Goal: Obtain resource: Obtain resource

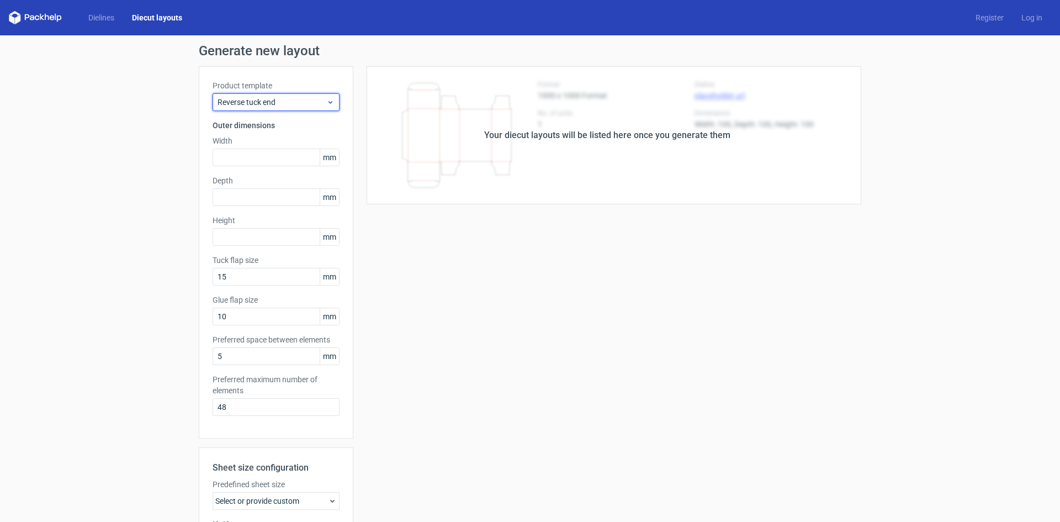
click at [321, 100] on span "Reverse tuck end" at bounding box center [272, 102] width 109 height 11
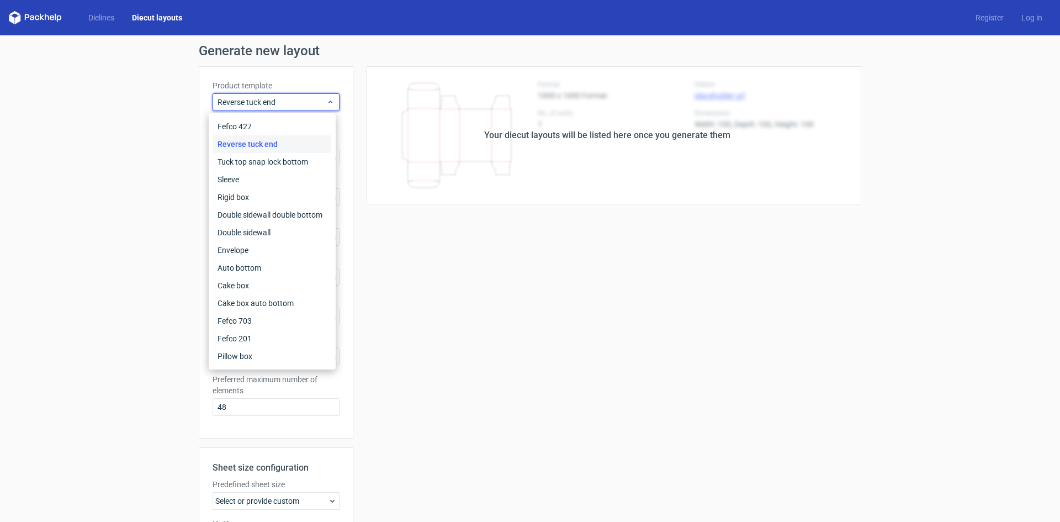
click at [321, 100] on span "Reverse tuck end" at bounding box center [272, 102] width 109 height 11
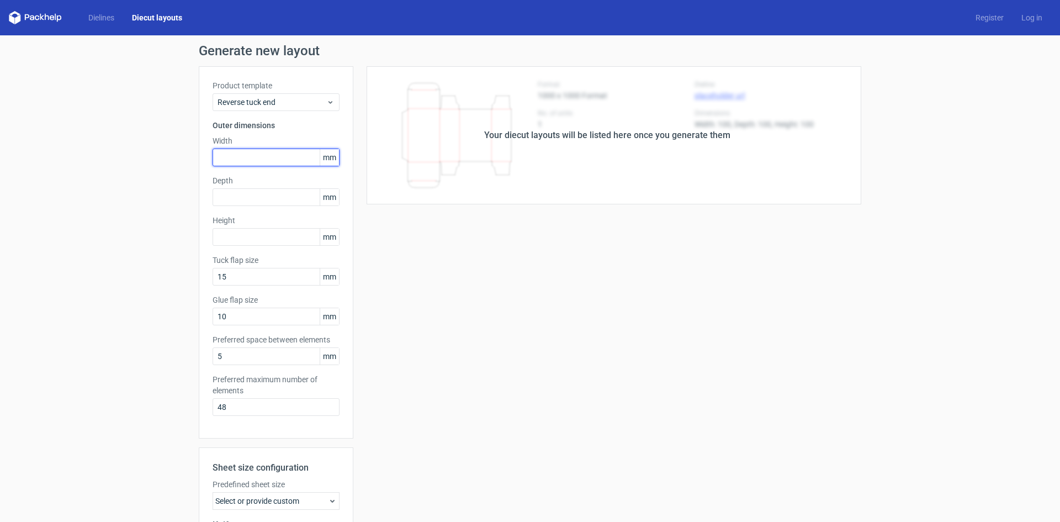
click at [272, 157] on input "text" at bounding box center [276, 158] width 127 height 18
click at [92, 17] on link "Dielines" at bounding box center [102, 17] width 44 height 11
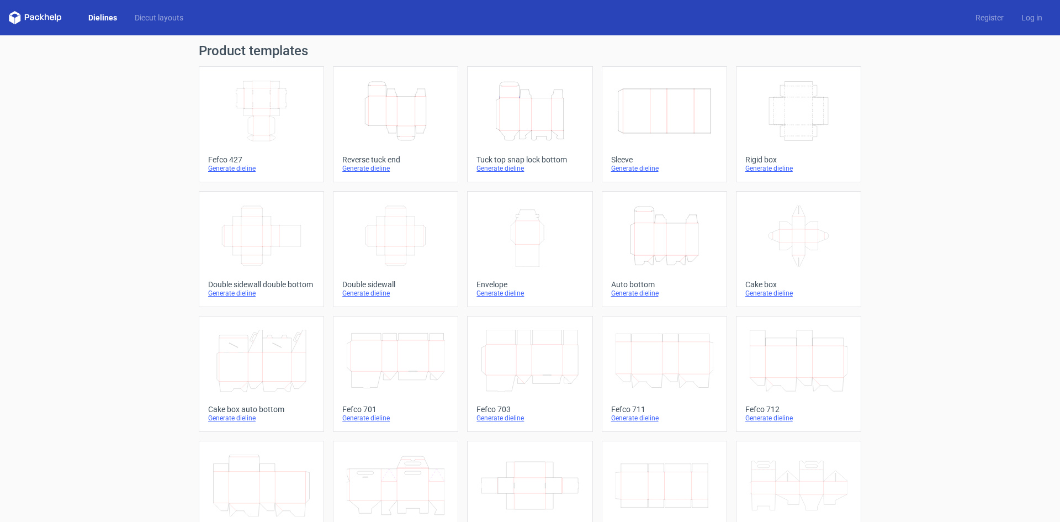
click at [47, 19] on icon at bounding box center [35, 17] width 53 height 13
click at [151, 15] on link "Diecut layouts" at bounding box center [159, 17] width 66 height 11
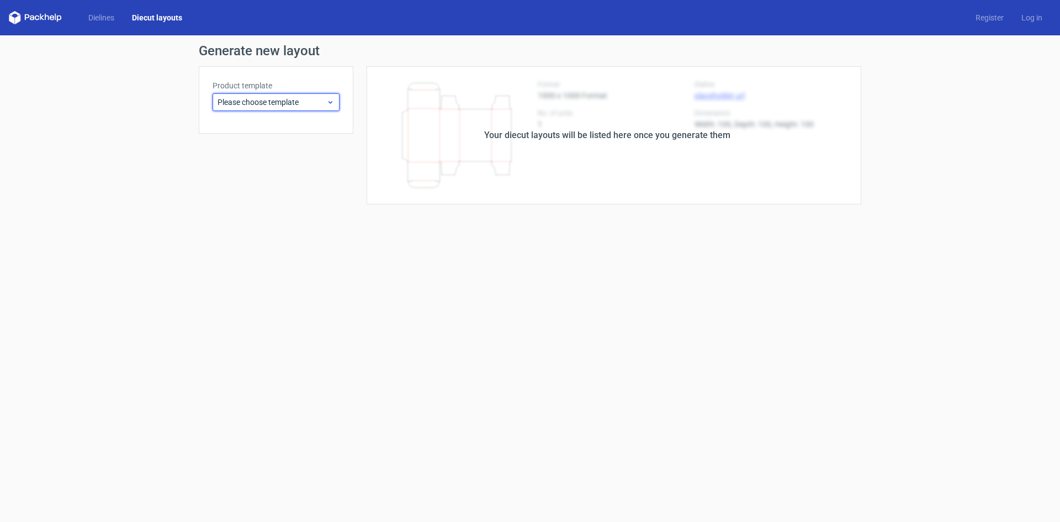
click at [314, 101] on span "Please choose template" at bounding box center [272, 102] width 109 height 11
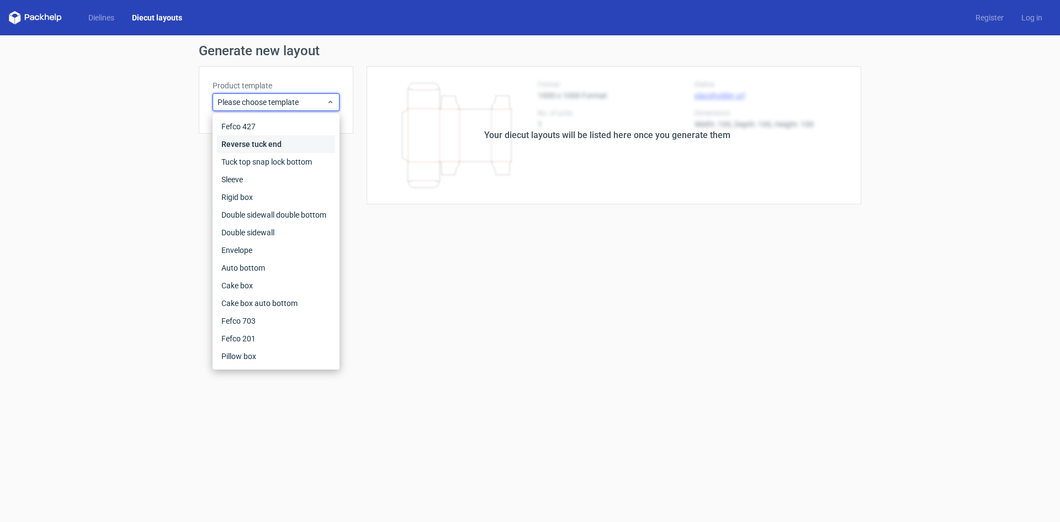
click at [281, 141] on div "Reverse tuck end" at bounding box center [276, 144] width 118 height 18
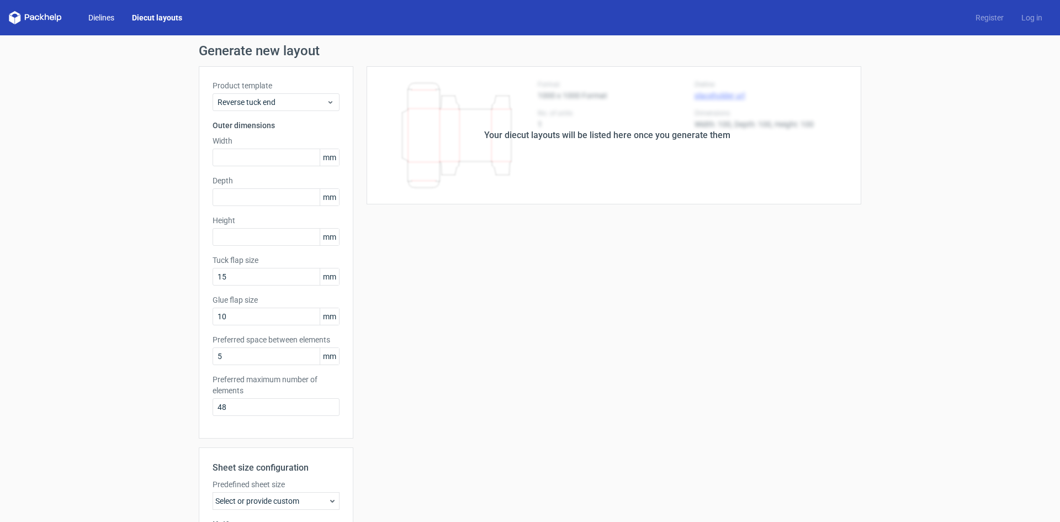
click at [105, 17] on link "Dielines" at bounding box center [102, 17] width 44 height 11
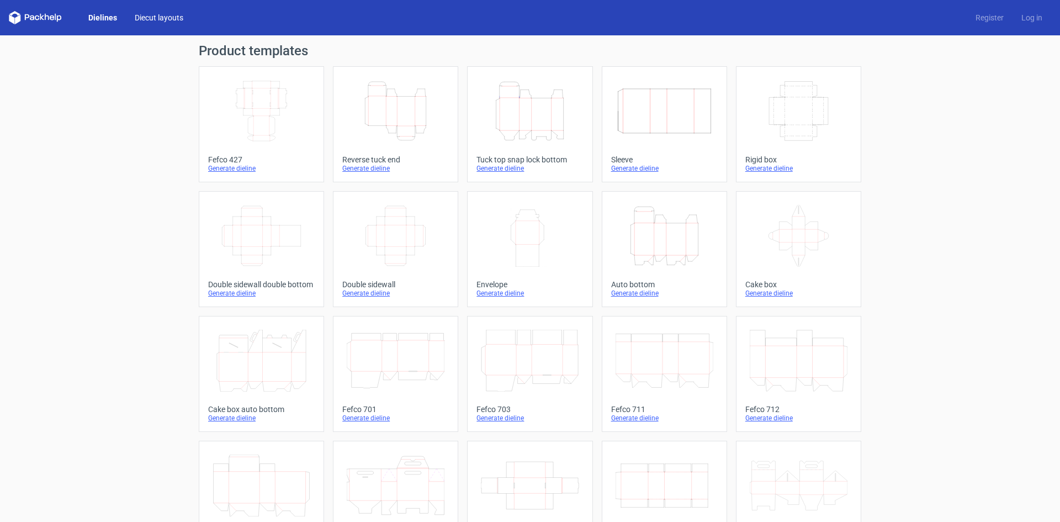
click at [149, 15] on link "Diecut layouts" at bounding box center [159, 17] width 66 height 11
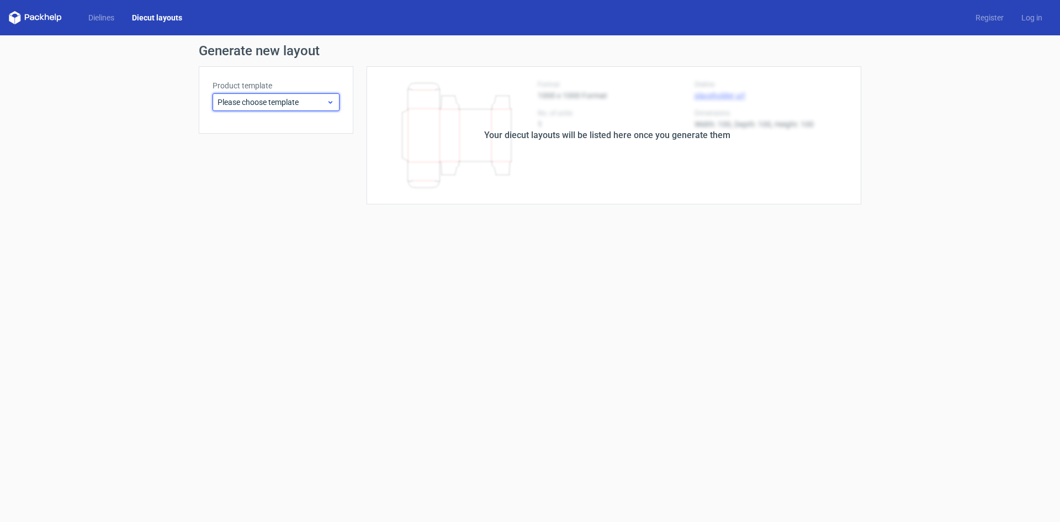
click at [329, 101] on icon at bounding box center [330, 102] width 8 height 9
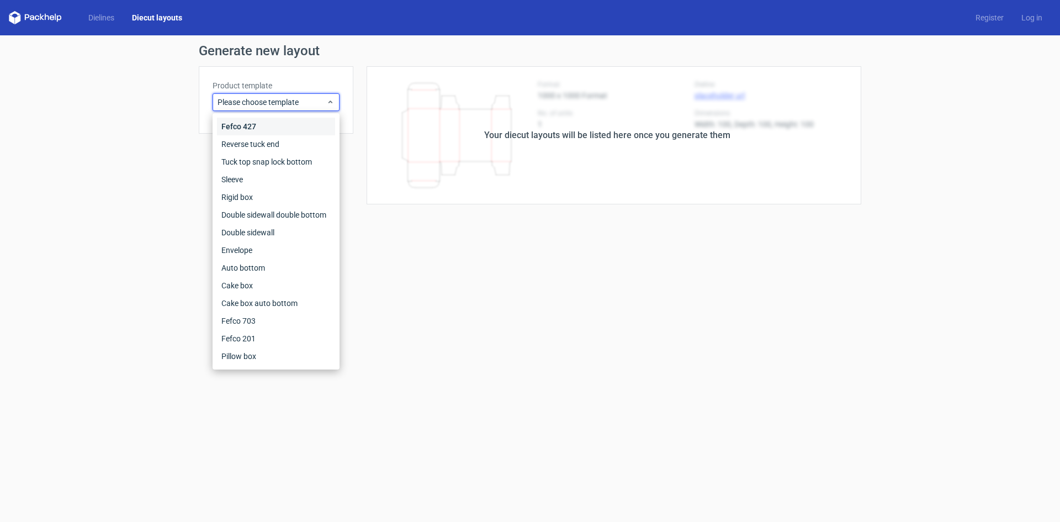
click at [245, 129] on div "Fefco 427" at bounding box center [276, 127] width 118 height 18
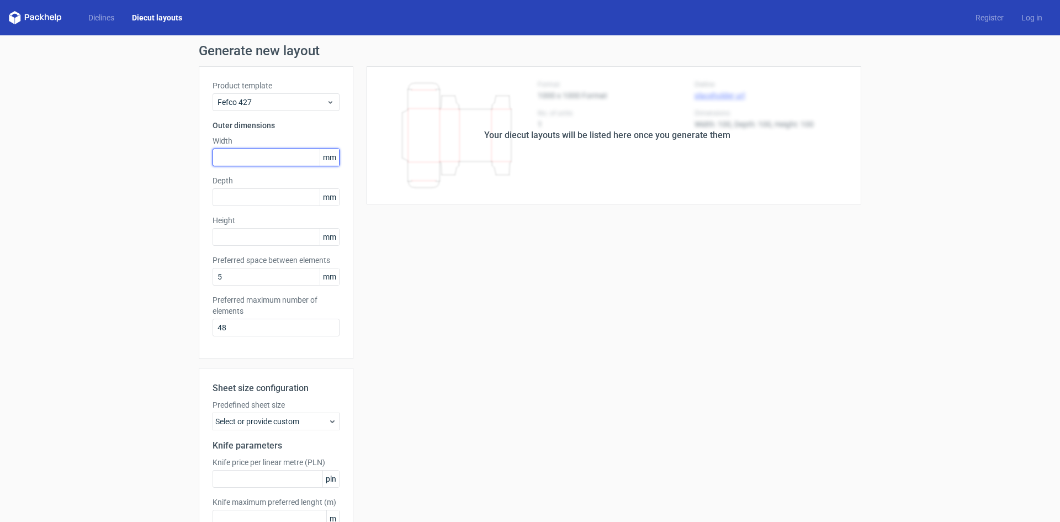
click at [266, 158] on input "text" at bounding box center [276, 158] width 127 height 18
click at [110, 15] on link "Dielines" at bounding box center [102, 17] width 44 height 11
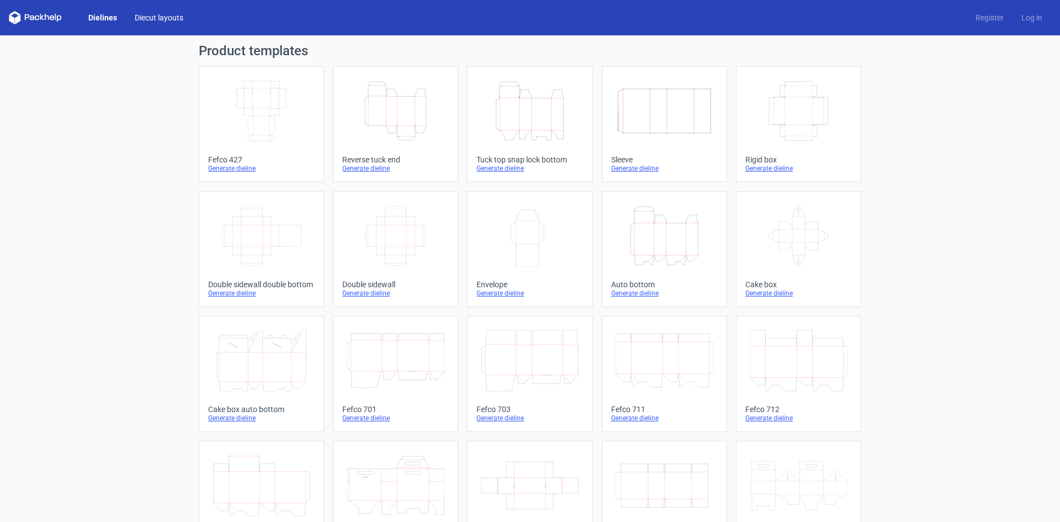
click at [151, 15] on link "Diecut layouts" at bounding box center [159, 17] width 66 height 11
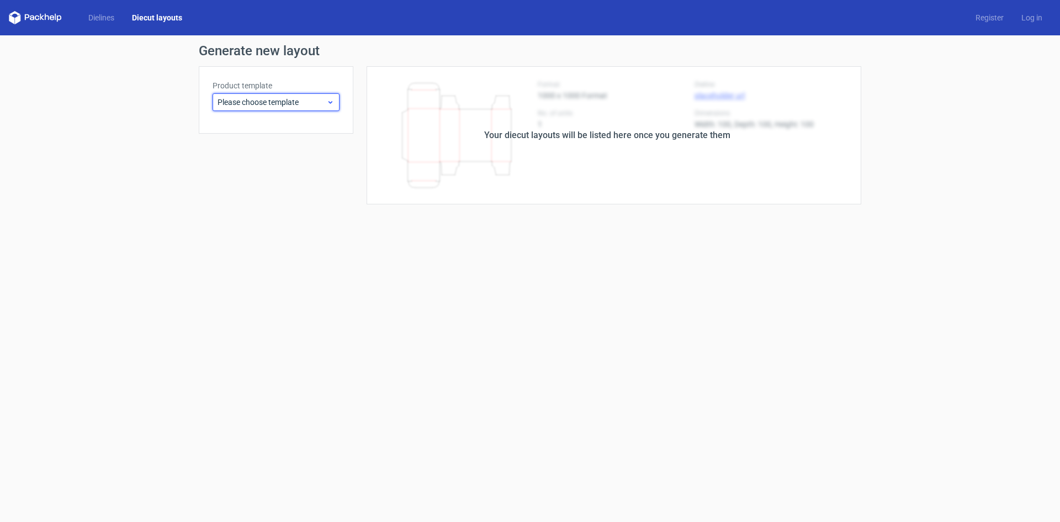
click at [318, 102] on span "Please choose template" at bounding box center [272, 102] width 109 height 11
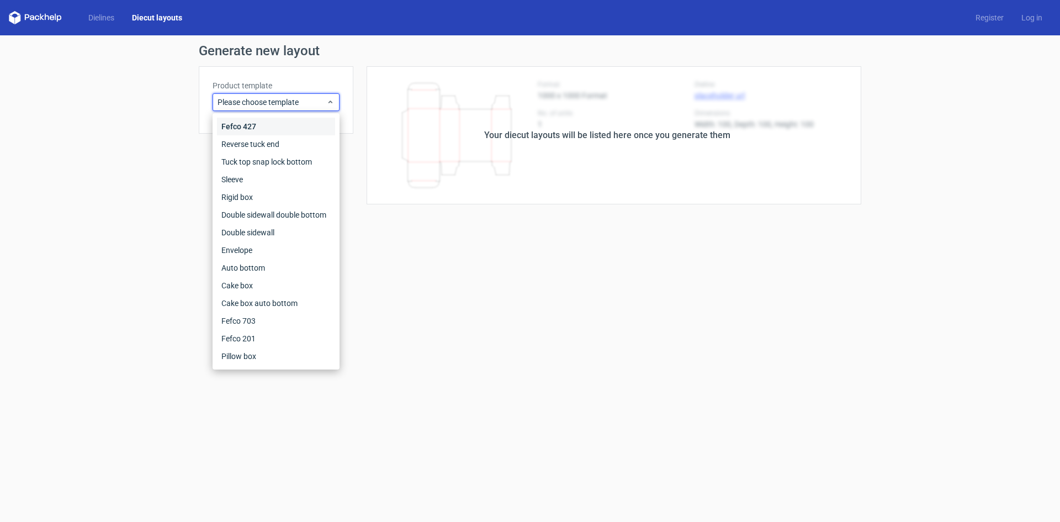
click at [242, 125] on div "Fefco 427" at bounding box center [276, 127] width 118 height 18
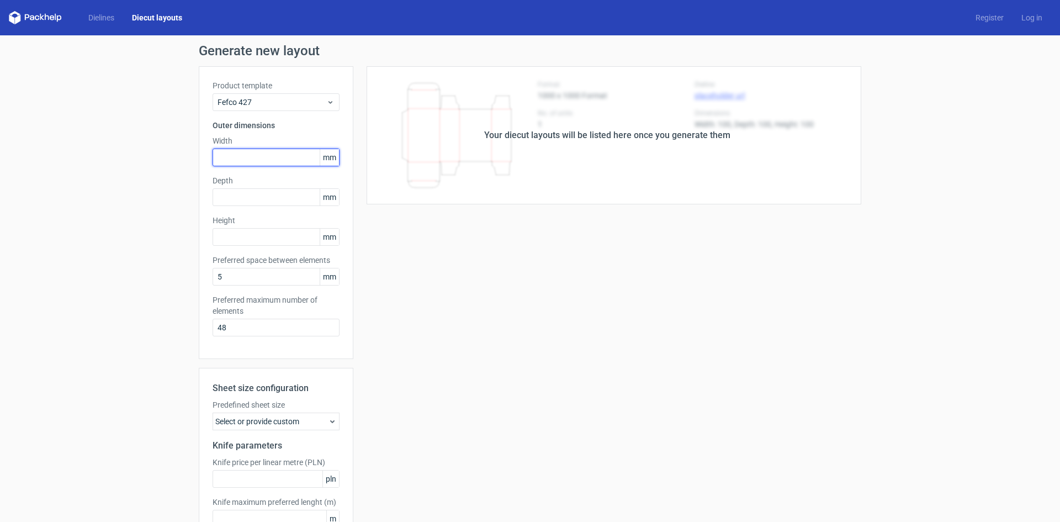
drag, startPoint x: 251, startPoint y: 159, endPoint x: 261, endPoint y: 157, distance: 9.5
click at [251, 159] on input "text" at bounding box center [276, 158] width 127 height 18
type input "609"
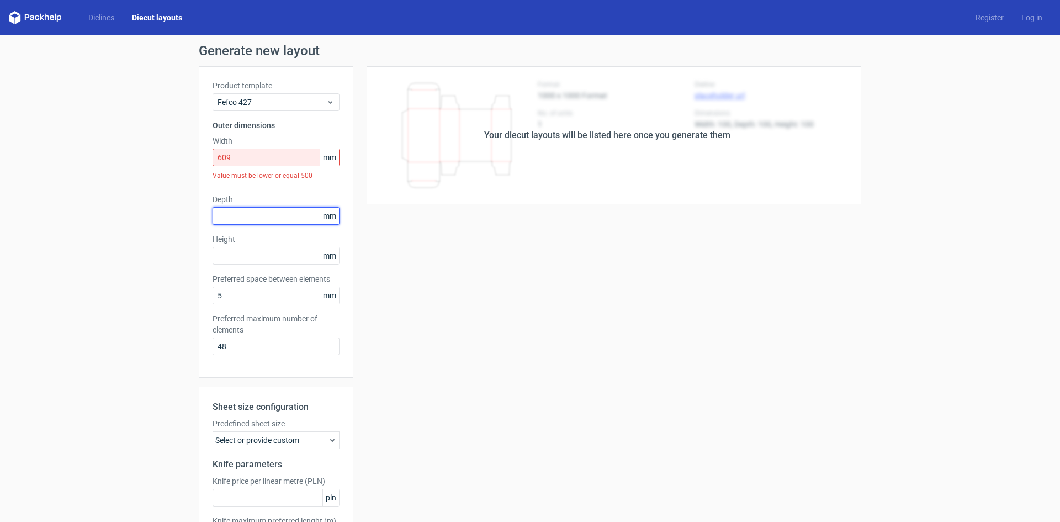
click at [293, 194] on div "Depth mm" at bounding box center [276, 209] width 127 height 31
type input "609"
click at [258, 256] on div "Height mm" at bounding box center [276, 249] width 127 height 31
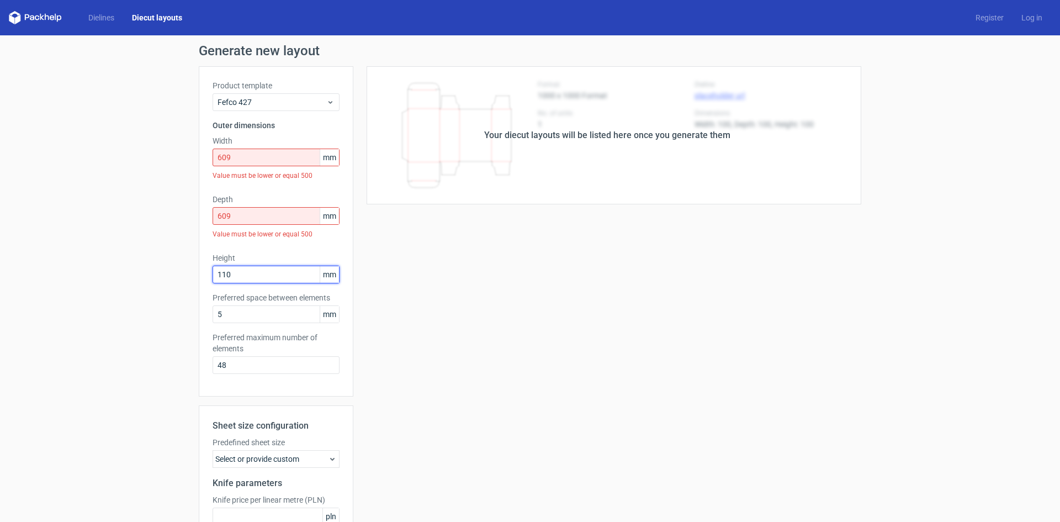
drag, startPoint x: 255, startPoint y: 270, endPoint x: 131, endPoint y: 282, distance: 123.7
click at [131, 282] on div "Generate new layout Product template Fefco 427 Outer dimensions Width 609 mm Va…" at bounding box center [530, 333] width 1060 height 597
paste input "21082"
drag, startPoint x: 250, startPoint y: 275, endPoint x: 166, endPoint y: 276, distance: 83.4
click at [166, 276] on div "Generate new layout Product template Fefco 427 Outer dimensions Width 609 mm Va…" at bounding box center [530, 333] width 1060 height 597
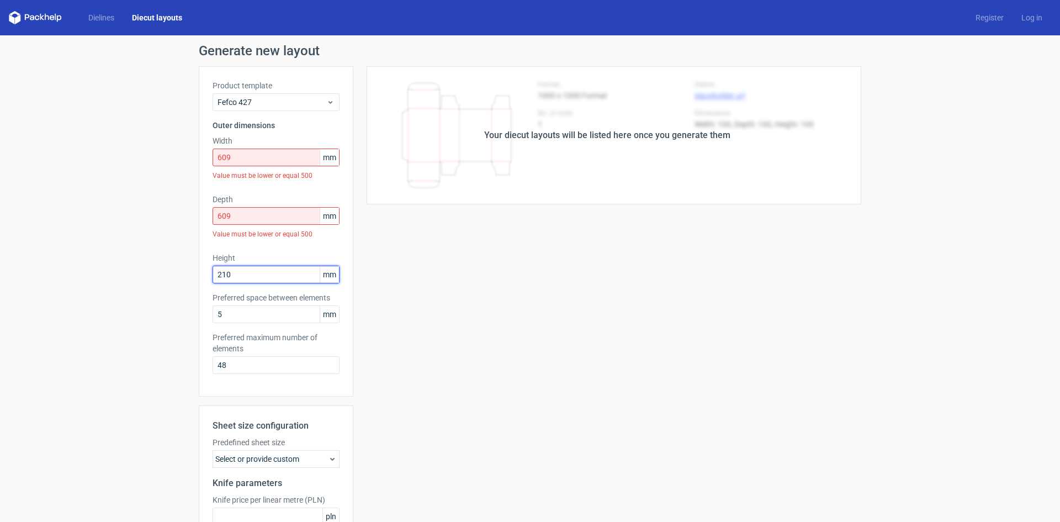
click at [267, 277] on input "210" at bounding box center [276, 275] width 127 height 18
click at [267, 275] on input "21082" at bounding box center [276, 275] width 127 height 18
type input "211"
click at [300, 319] on input "5" at bounding box center [276, 314] width 127 height 18
drag, startPoint x: 248, startPoint y: 319, endPoint x: 106, endPoint y: 320, distance: 142.0
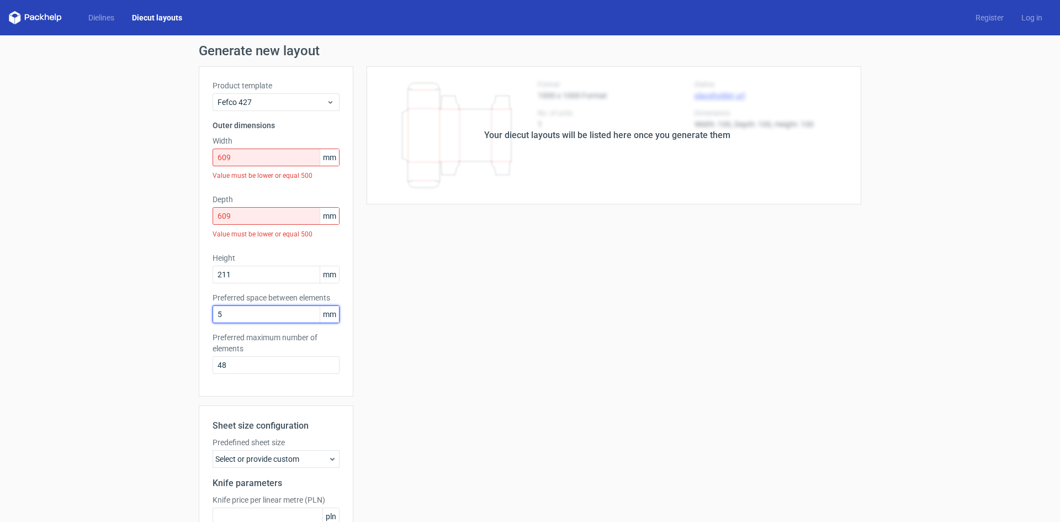
click at [106, 320] on div "Generate new layout Product template Fefco 427 Outer dimensions Width 609 mm Va…" at bounding box center [530, 333] width 1060 height 597
click at [263, 362] on input "48" at bounding box center [276, 365] width 127 height 18
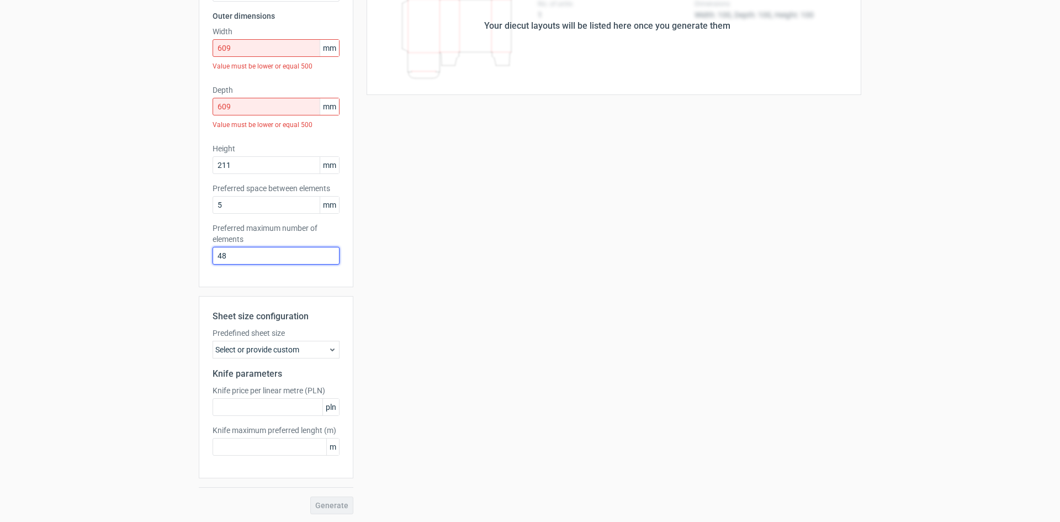
scroll to position [110, 0]
click at [321, 346] on div "Select or provide custom" at bounding box center [276, 349] width 127 height 18
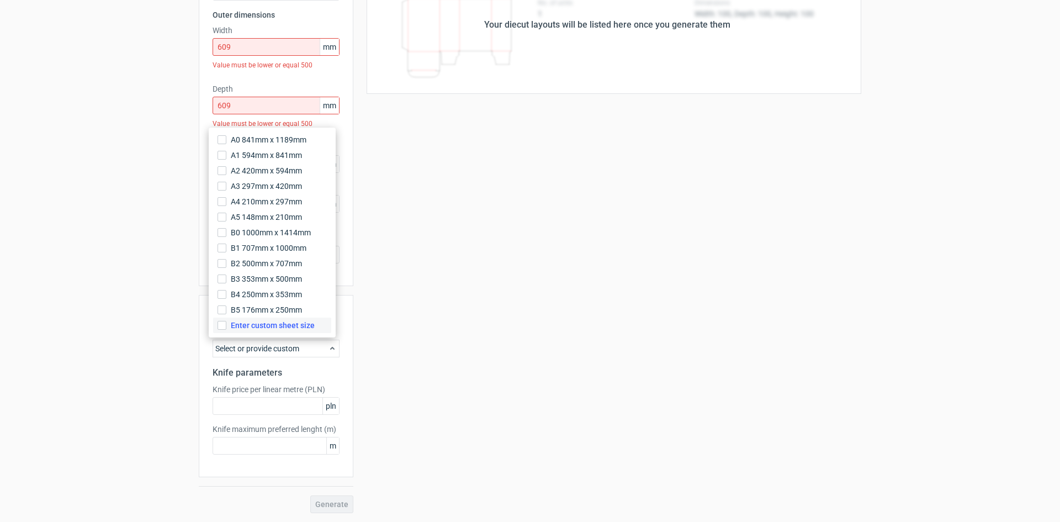
click at [302, 327] on span "Enter custom sheet size" at bounding box center [273, 325] width 84 height 11
click at [226, 327] on input "Enter custom sheet size" at bounding box center [222, 325] width 9 height 9
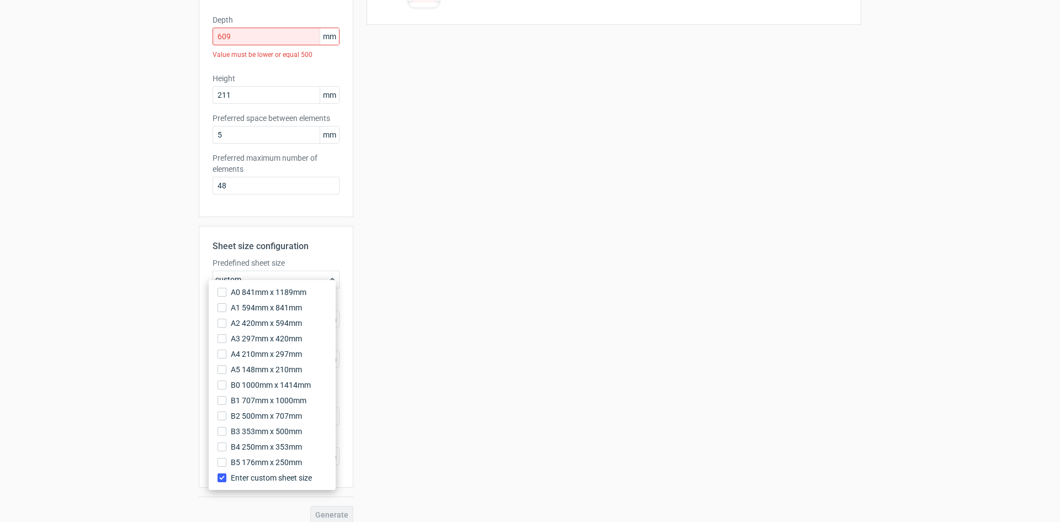
scroll to position [190, 0]
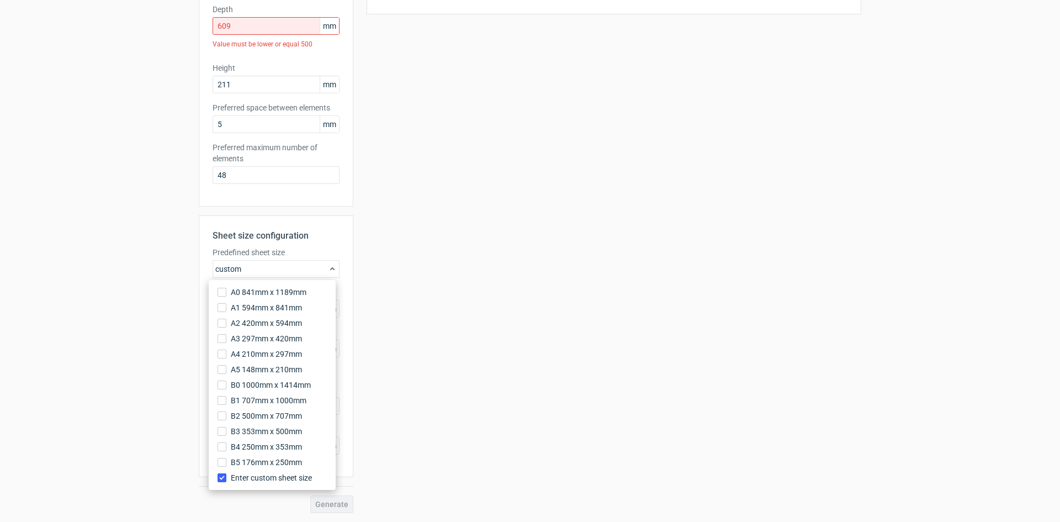
drag, startPoint x: 386, startPoint y: 313, endPoint x: 341, endPoint y: 249, distance: 77.8
click at [386, 312] on div "Your diecut layouts will be listed here once you generate them Height Depth Wid…" at bounding box center [607, 194] width 508 height 637
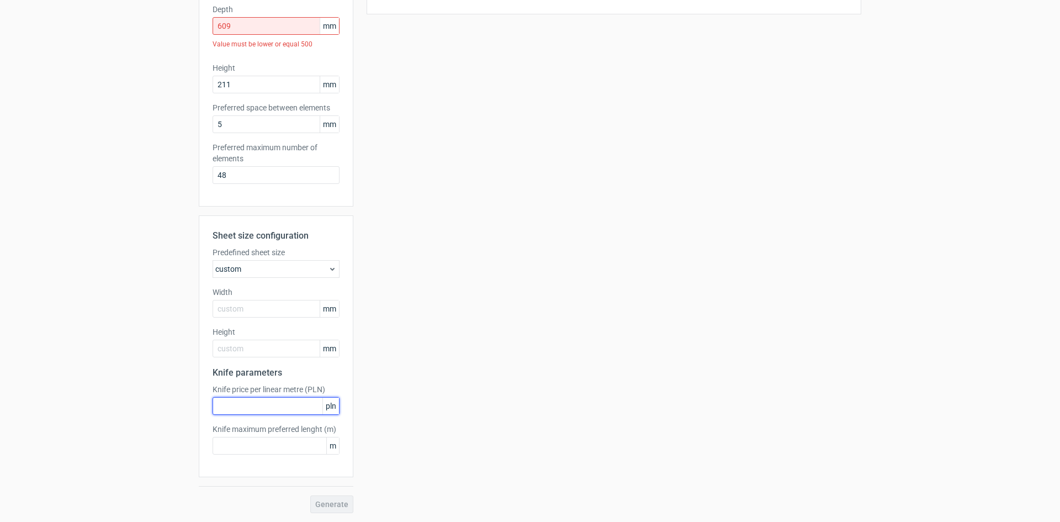
click at [300, 407] on input "text" at bounding box center [276, 406] width 127 height 18
click at [303, 448] on input "text" at bounding box center [276, 446] width 127 height 18
click at [284, 404] on input "text" at bounding box center [276, 406] width 127 height 18
type input "5"
click at [278, 446] on input "text" at bounding box center [276, 446] width 127 height 18
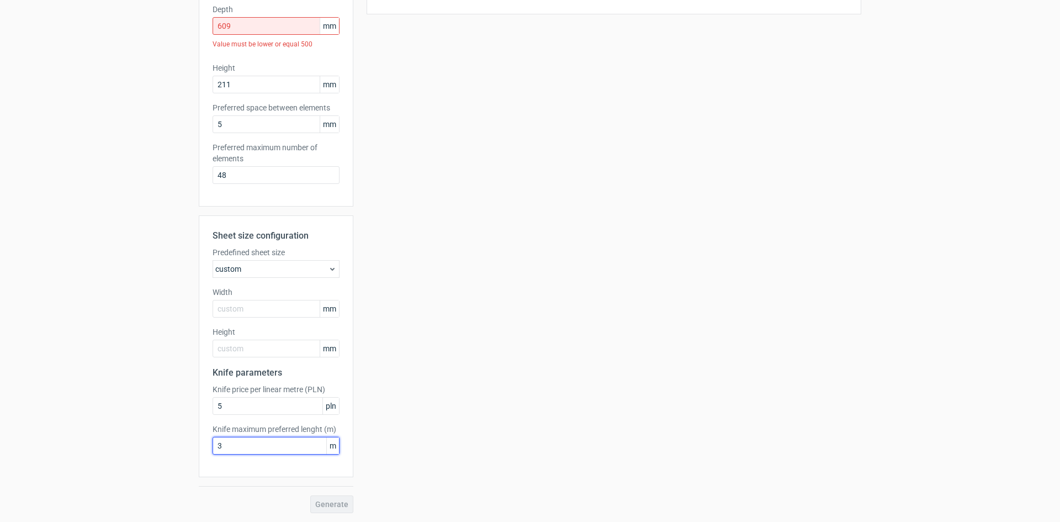
type input "3"
click at [337, 505] on div "Generate" at bounding box center [276, 504] width 155 height 18
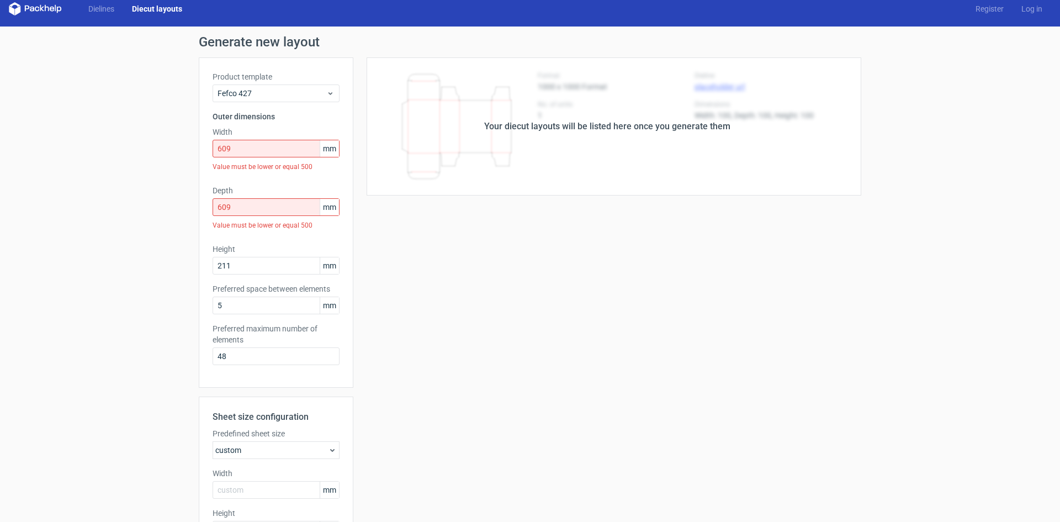
scroll to position [0, 0]
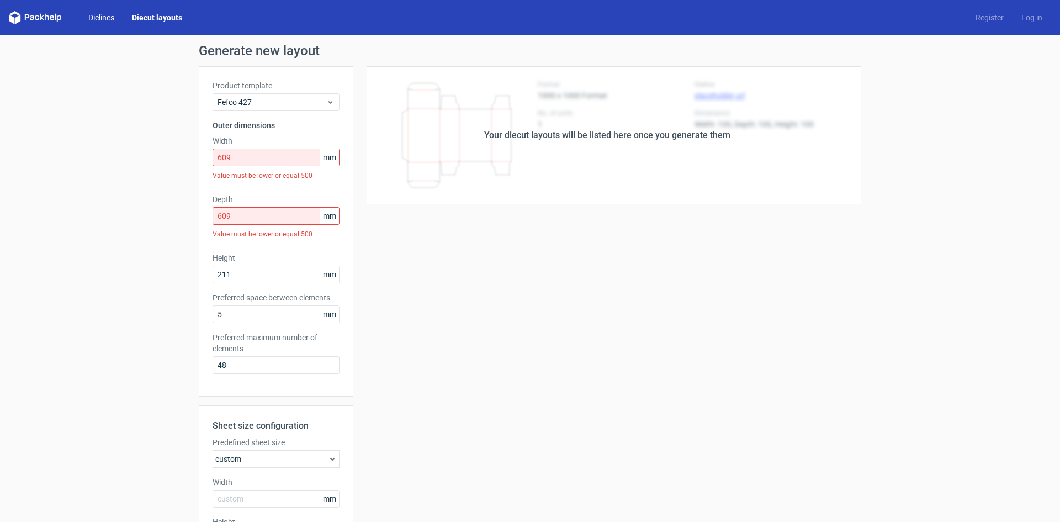
click at [105, 15] on link "Dielines" at bounding box center [102, 17] width 44 height 11
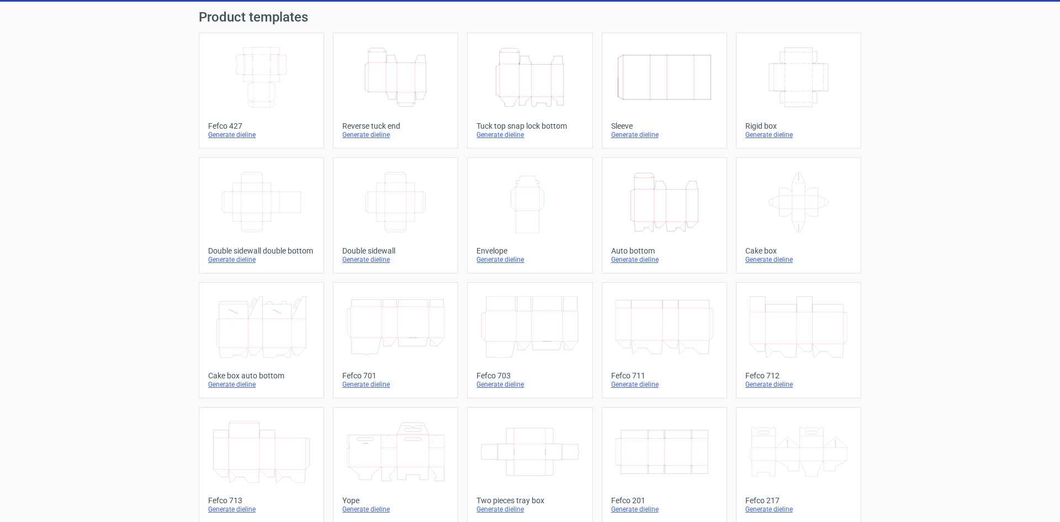
scroll to position [110, 0]
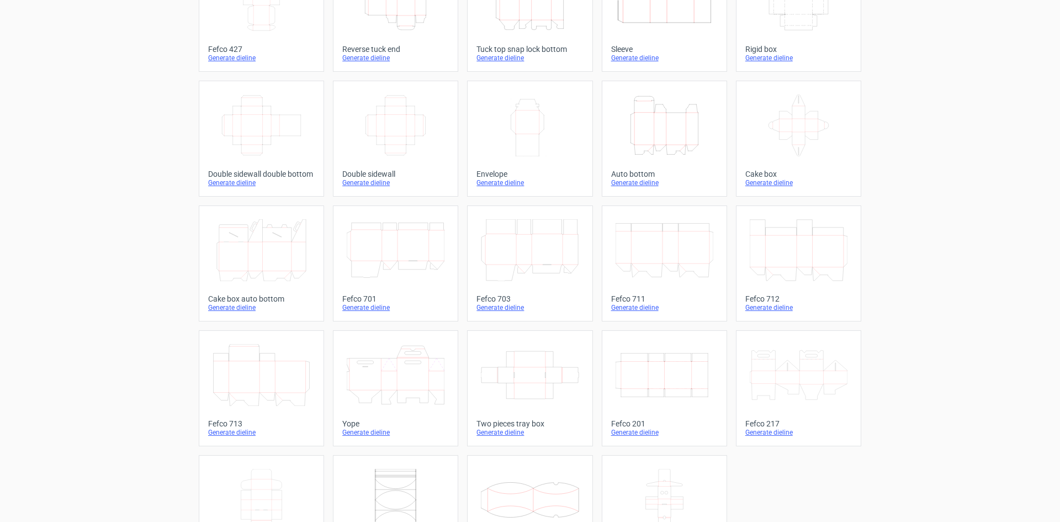
click at [682, 356] on icon "Width Depth Height" at bounding box center [665, 375] width 98 height 62
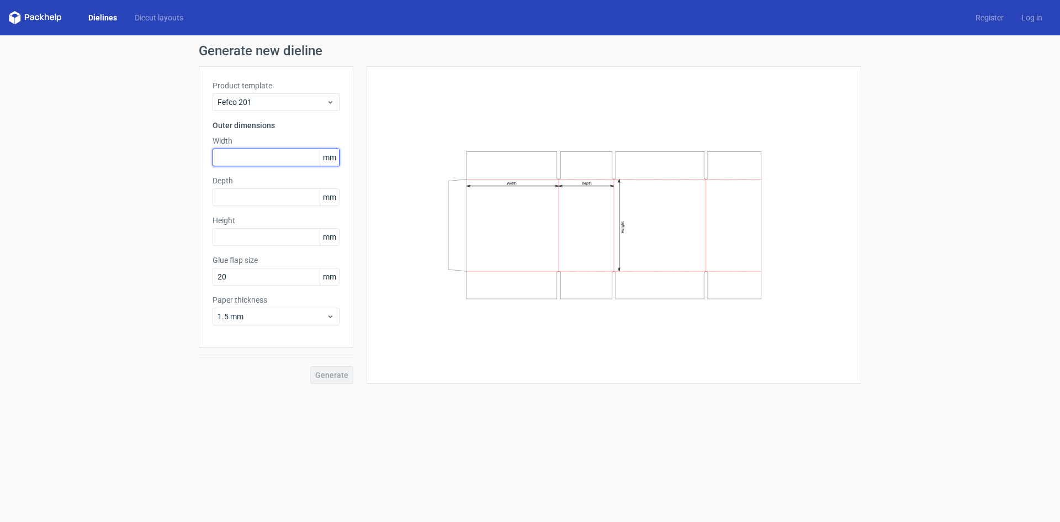
click at [241, 157] on input "text" at bounding box center [276, 158] width 127 height 18
click at [265, 157] on input "text" at bounding box center [276, 158] width 127 height 18
type input "609"
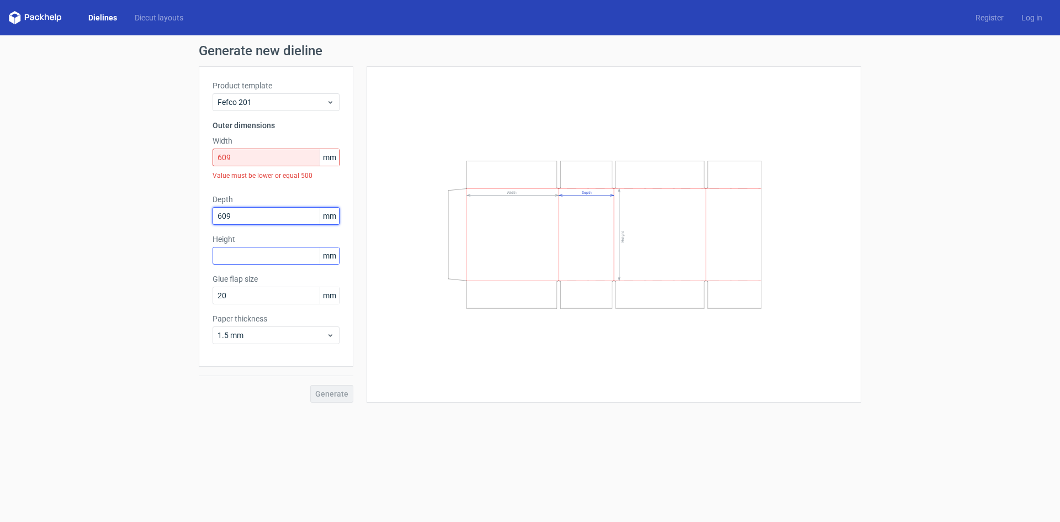
type input "609"
click at [251, 254] on div "Height mm" at bounding box center [276, 249] width 127 height 31
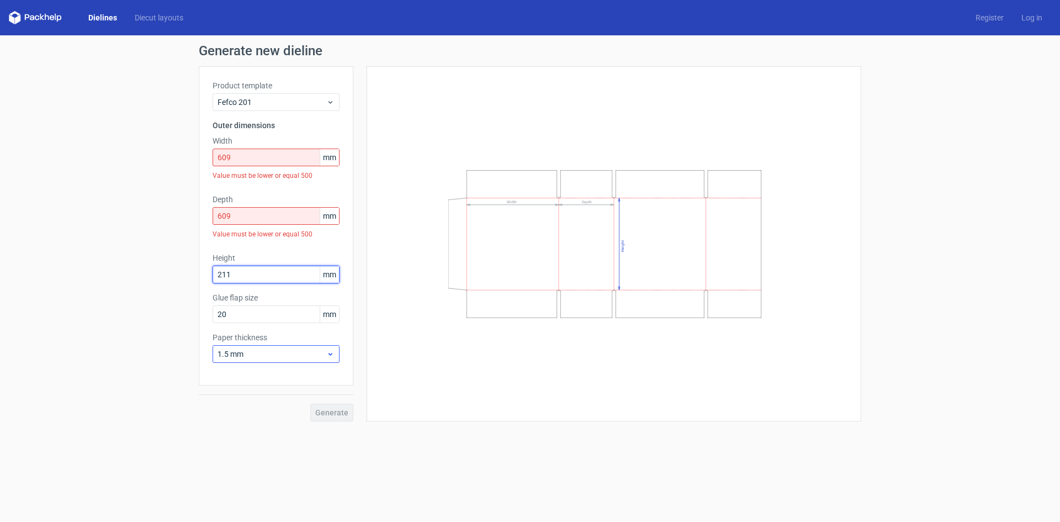
type input "211"
click at [291, 353] on span "1.5 mm" at bounding box center [272, 354] width 109 height 11
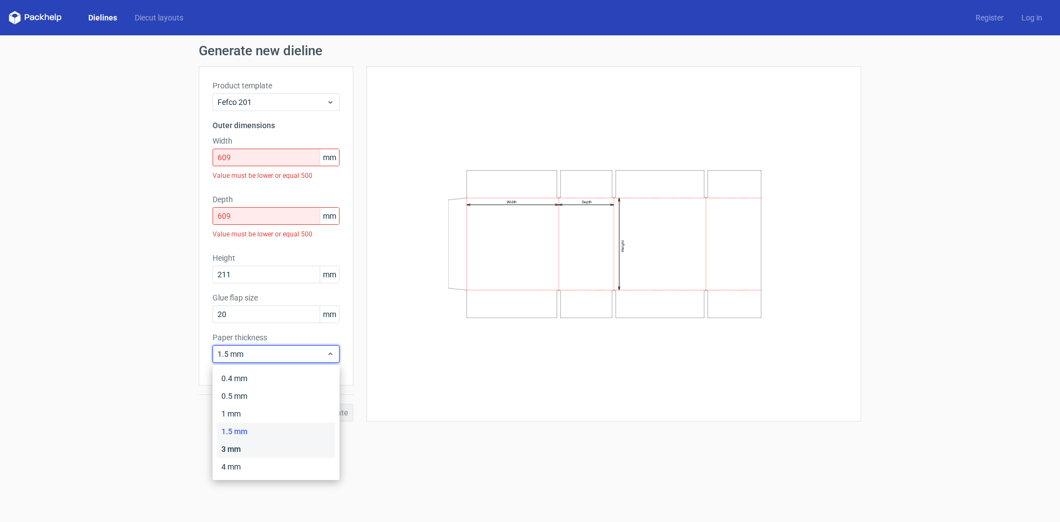
click at [262, 453] on div "3 mm" at bounding box center [276, 449] width 118 height 18
click at [334, 411] on div "Generate" at bounding box center [276, 404] width 155 height 36
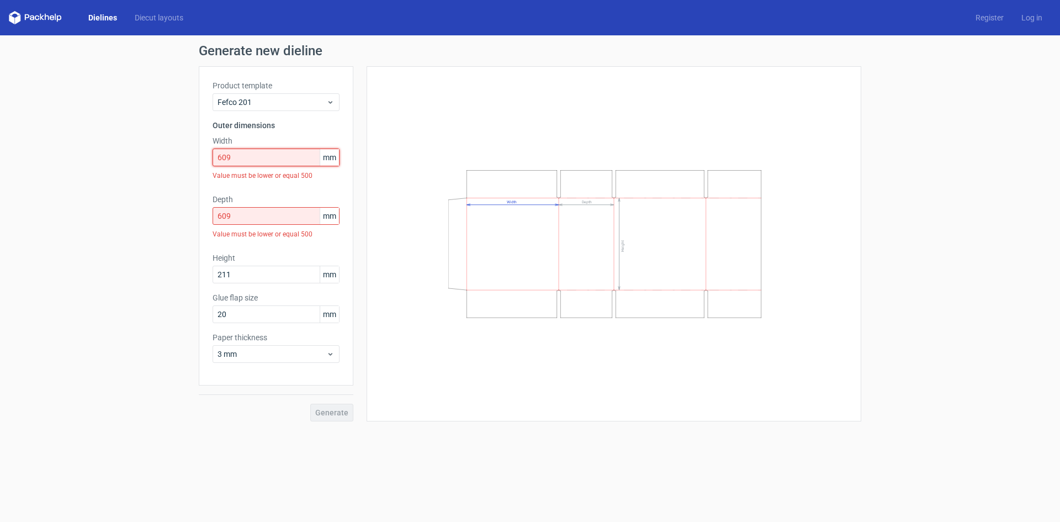
click at [248, 160] on input "609" at bounding box center [276, 158] width 127 height 18
click at [276, 107] on span "Fefco 201" at bounding box center [272, 102] width 109 height 11
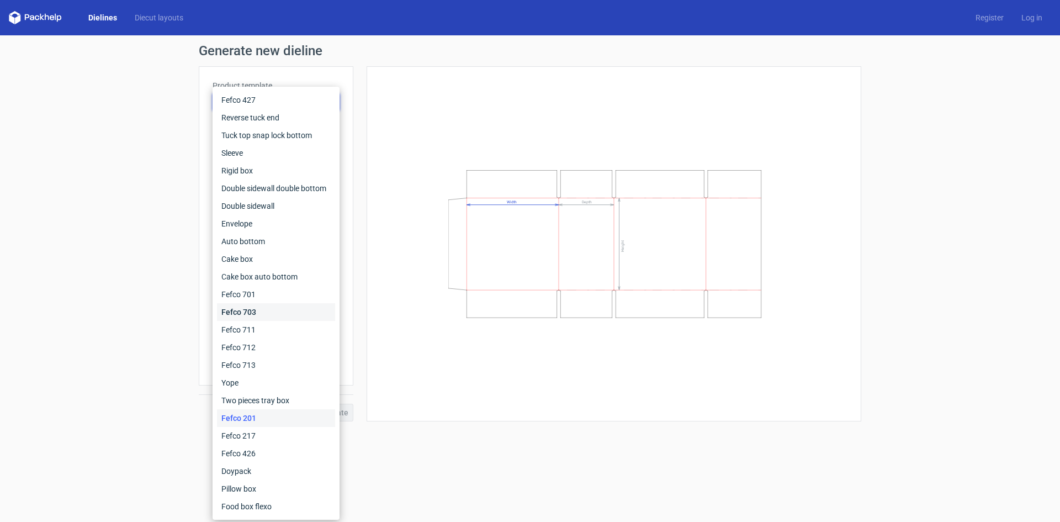
click at [251, 313] on div "Fefco 703" at bounding box center [276, 312] width 118 height 18
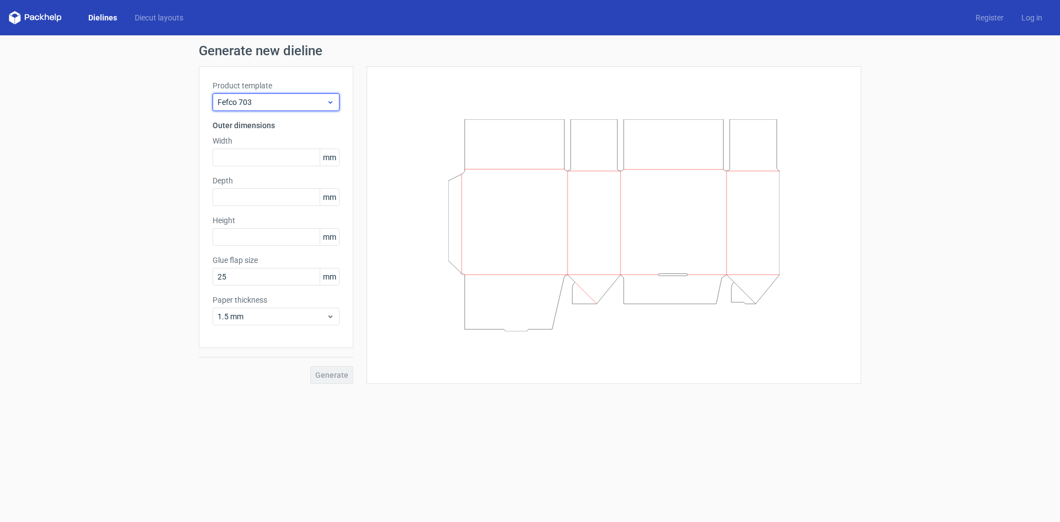
click at [282, 104] on span "Fefco 703" at bounding box center [272, 102] width 109 height 11
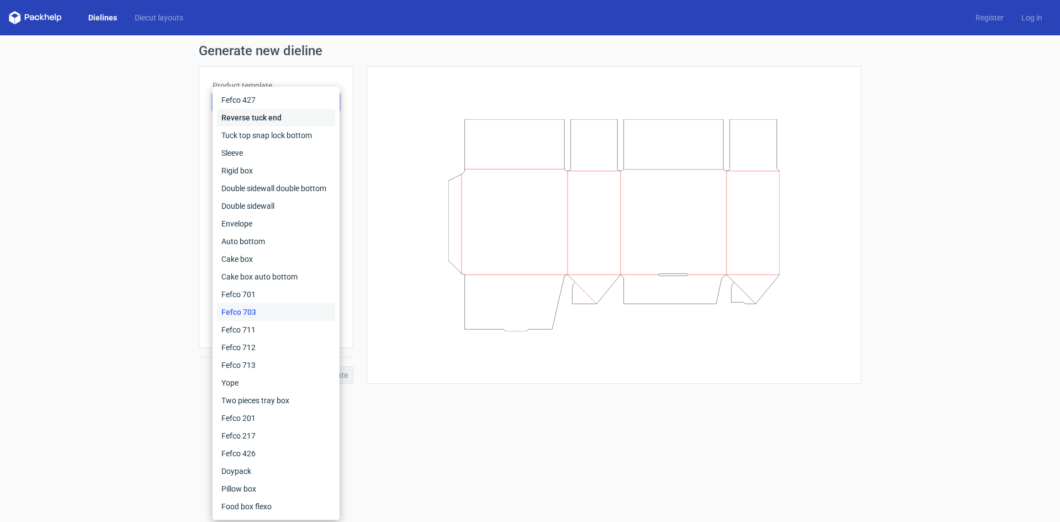
click at [241, 117] on div "Reverse tuck end" at bounding box center [276, 118] width 118 height 18
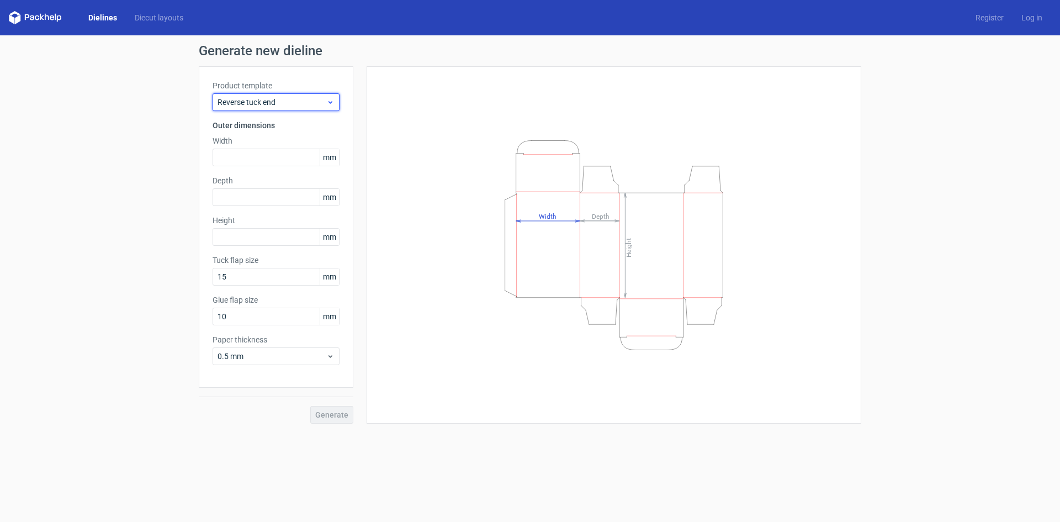
click at [281, 99] on span "Reverse tuck end" at bounding box center [272, 102] width 109 height 11
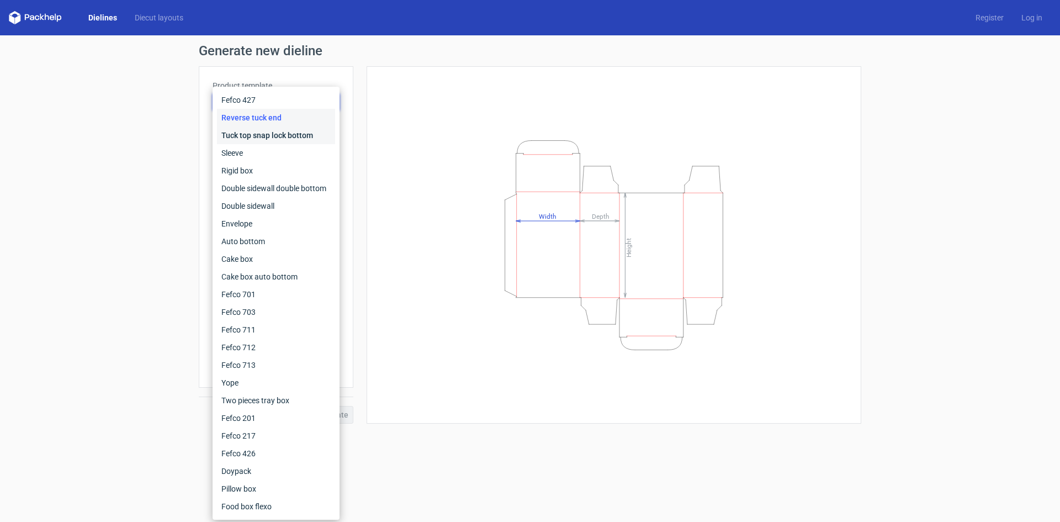
click at [251, 135] on div "Tuck top snap lock bottom" at bounding box center [276, 135] width 118 height 18
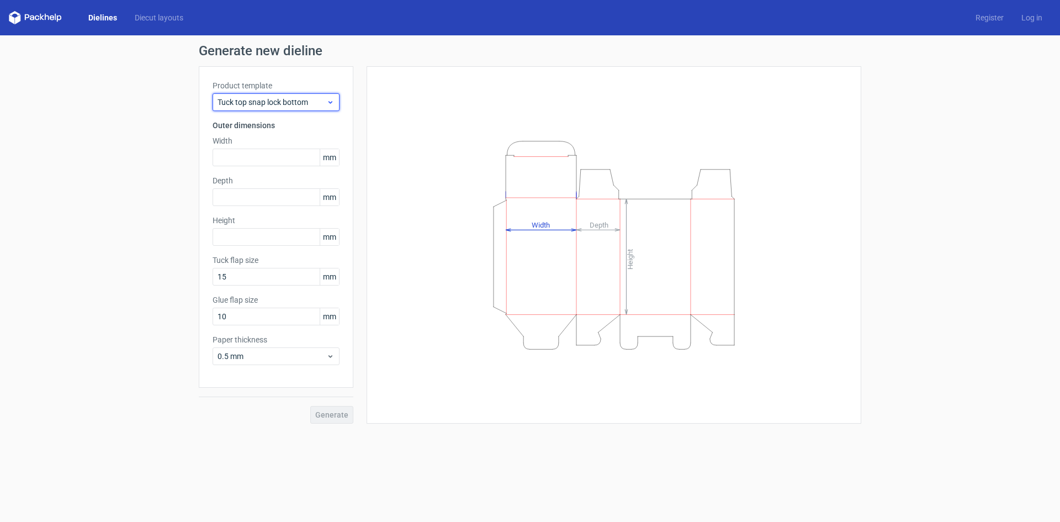
click at [280, 105] on span "Tuck top snap lock bottom" at bounding box center [272, 102] width 109 height 11
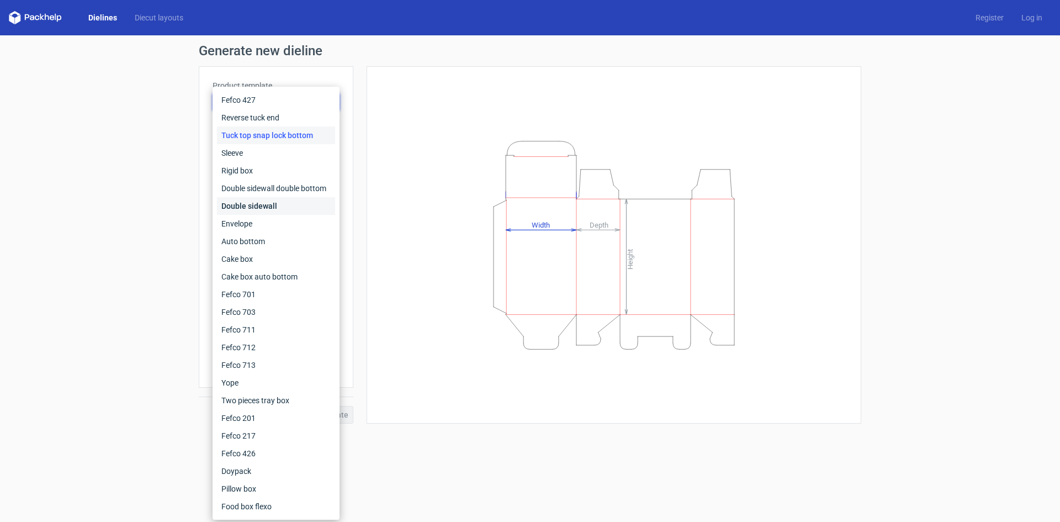
click at [251, 208] on div "Double sidewall" at bounding box center [276, 206] width 118 height 18
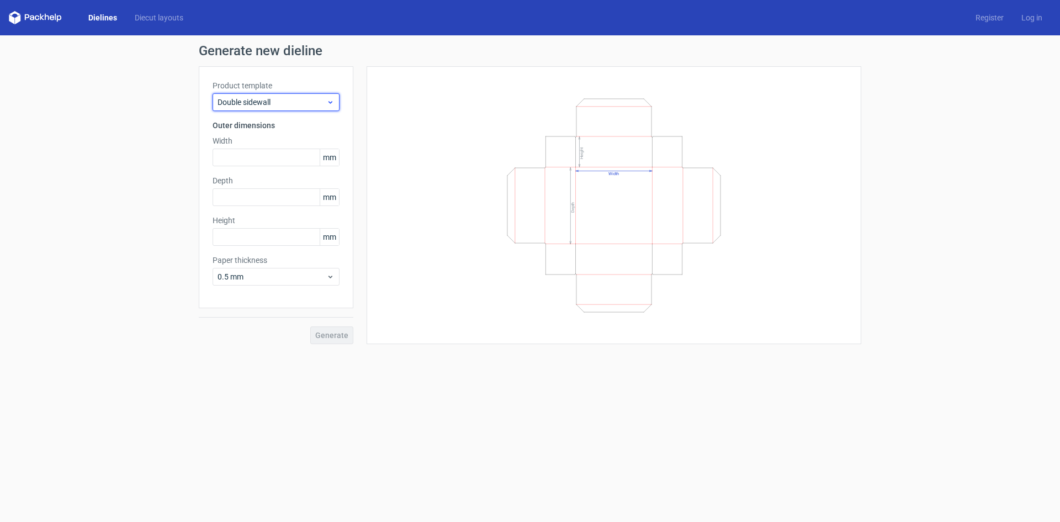
click at [281, 103] on span "Double sidewall" at bounding box center [272, 102] width 109 height 11
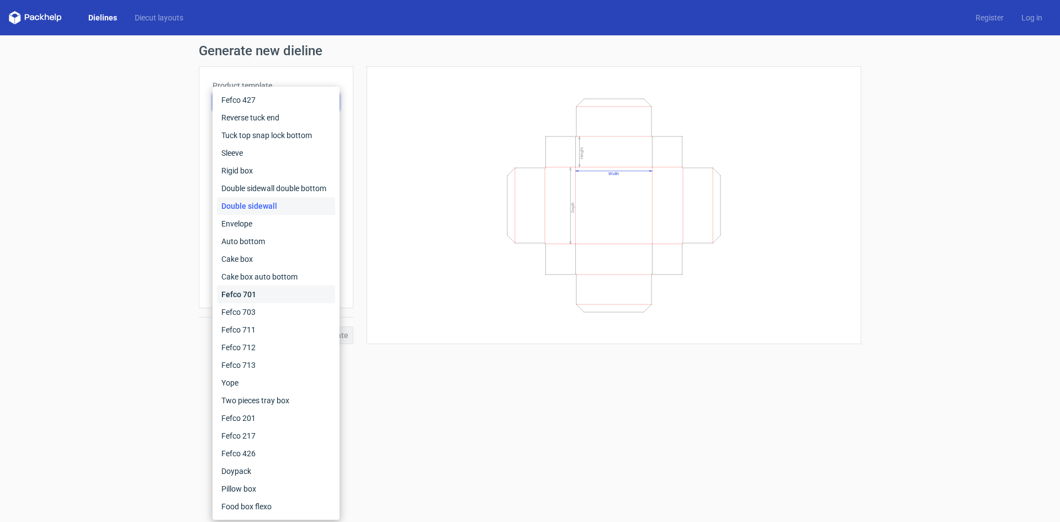
click at [246, 297] on div "Fefco 701" at bounding box center [276, 295] width 118 height 18
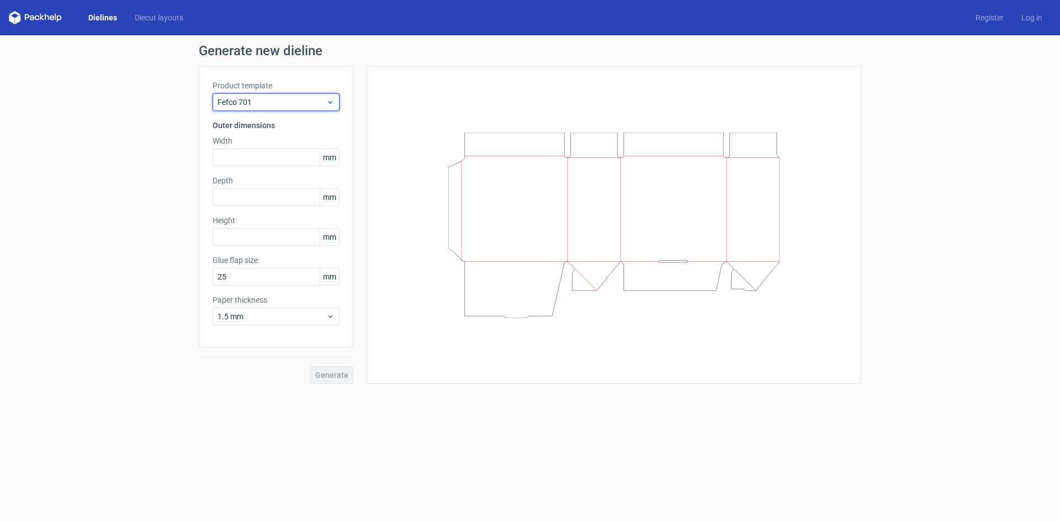
click at [297, 98] on span "Fefco 701" at bounding box center [272, 102] width 109 height 11
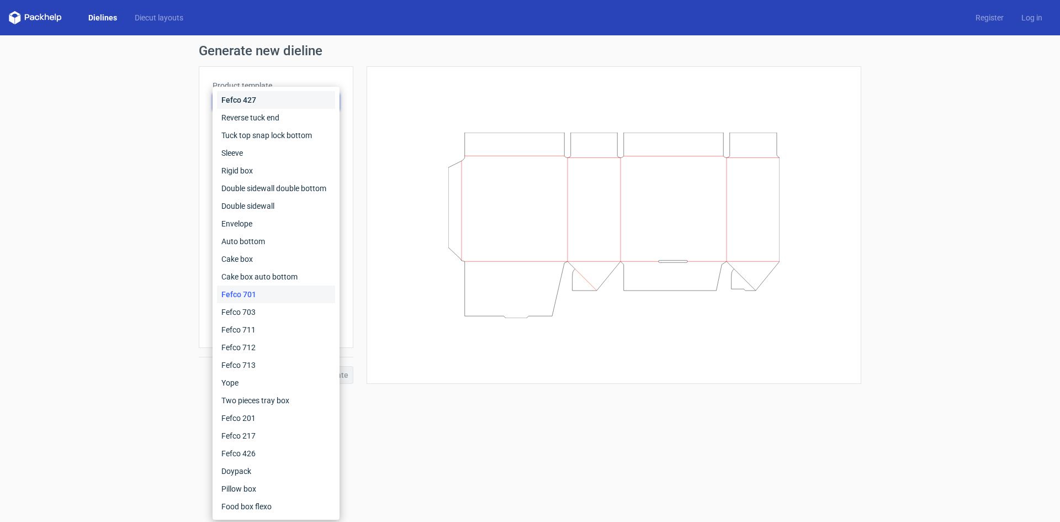
click at [249, 99] on div "Fefco 427" at bounding box center [276, 100] width 118 height 18
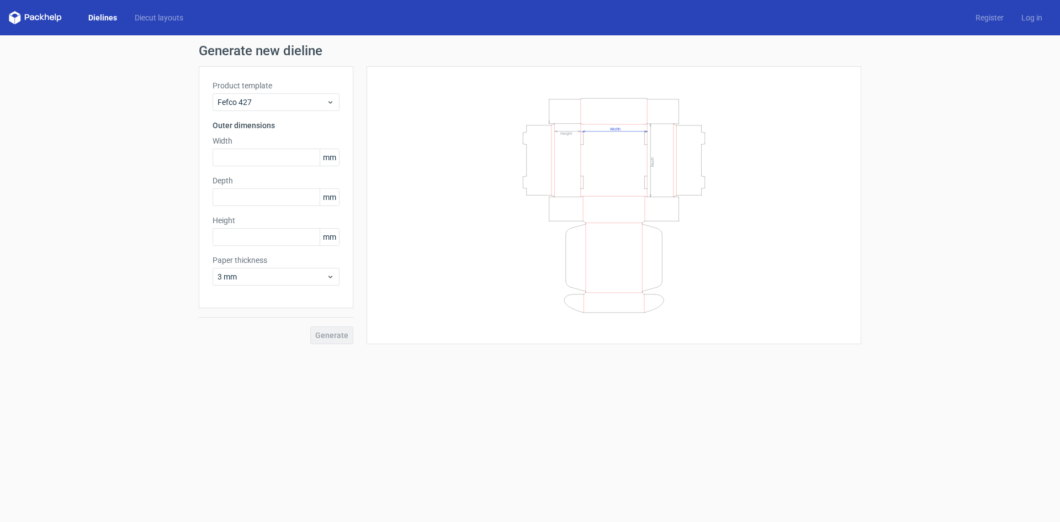
click at [287, 93] on div "Product template Fefco 427" at bounding box center [276, 95] width 127 height 31
click at [284, 101] on span "Fefco 427" at bounding box center [272, 102] width 109 height 11
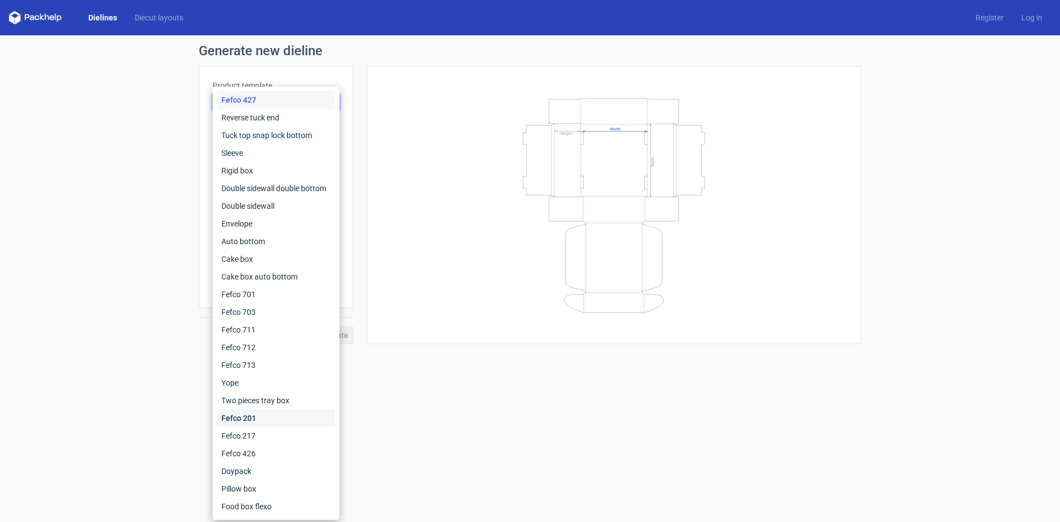
click at [254, 418] on div "Fefco 201" at bounding box center [276, 418] width 118 height 18
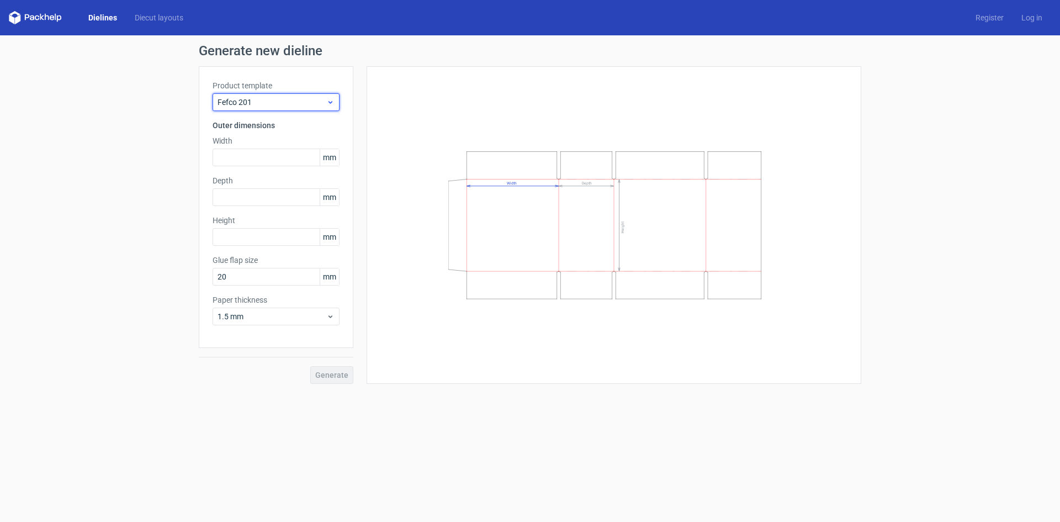
click at [293, 101] on span "Fefco 201" at bounding box center [272, 102] width 109 height 11
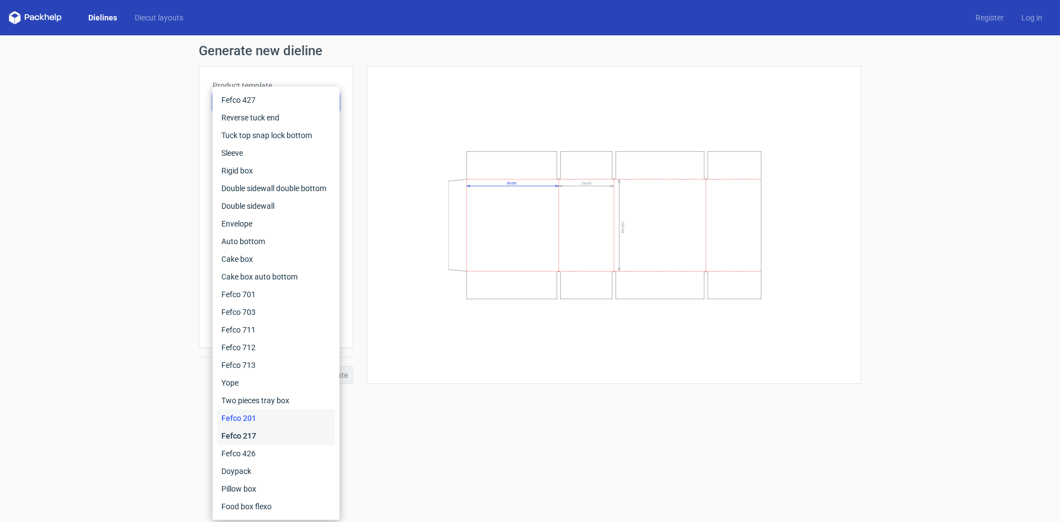
click at [253, 434] on div "Fefco 217" at bounding box center [276, 436] width 118 height 18
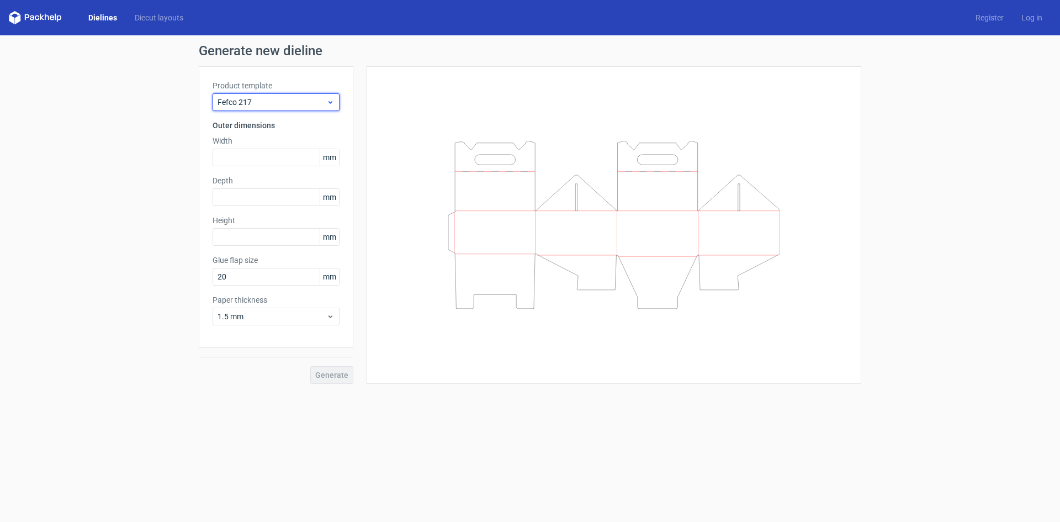
click at [305, 103] on span "Fefco 217" at bounding box center [272, 102] width 109 height 11
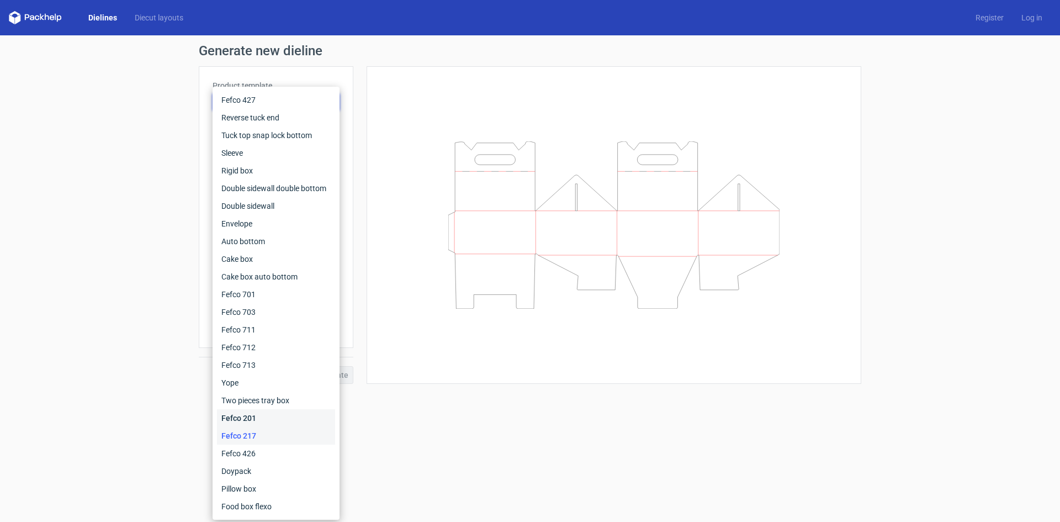
click at [255, 421] on div "Fefco 201" at bounding box center [276, 418] width 118 height 18
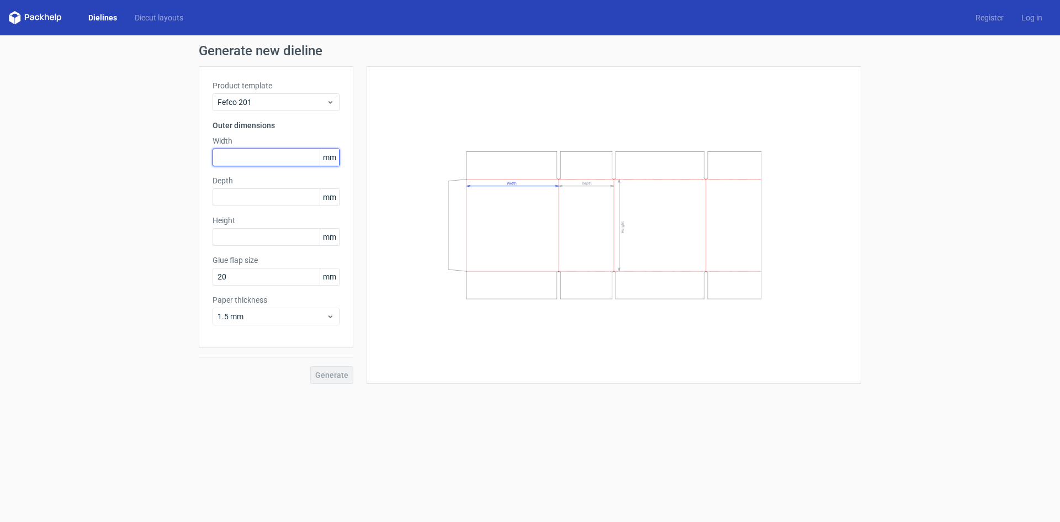
click at [252, 155] on input "text" at bounding box center [276, 158] width 127 height 18
type input "609"
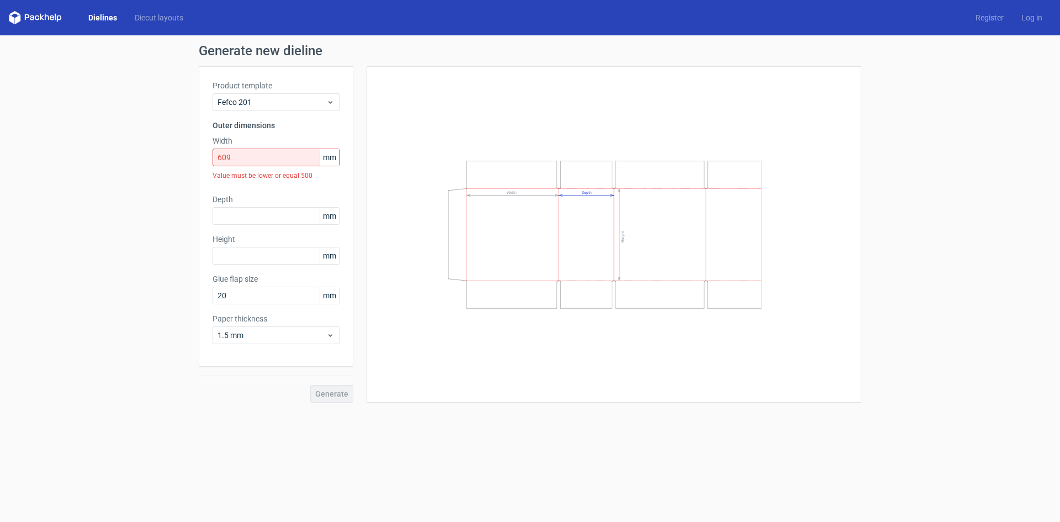
click at [322, 156] on span "mm" at bounding box center [329, 157] width 19 height 17
click at [329, 159] on span "mm" at bounding box center [329, 157] width 19 height 17
click at [152, 15] on link "Diecut layouts" at bounding box center [159, 17] width 66 height 11
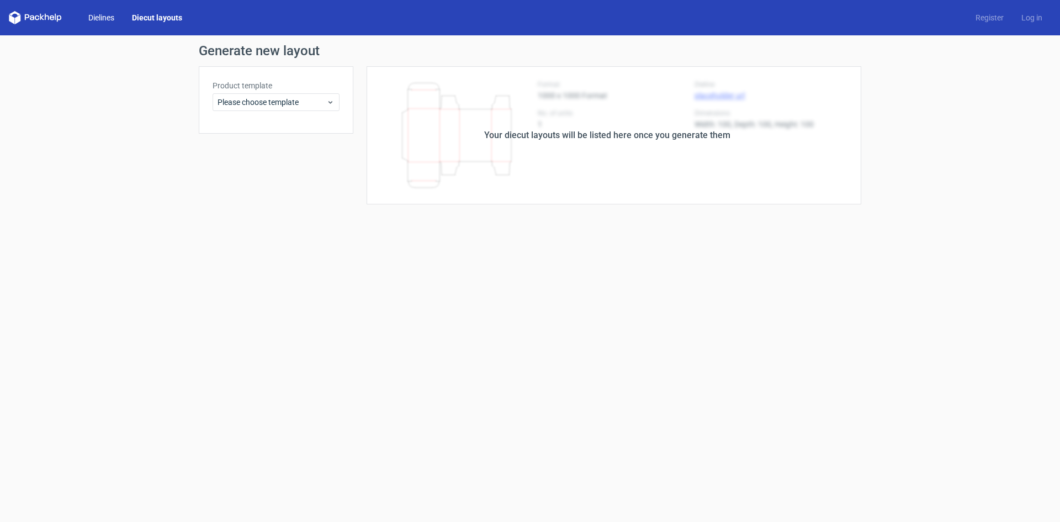
click at [92, 15] on link "Dielines" at bounding box center [102, 17] width 44 height 11
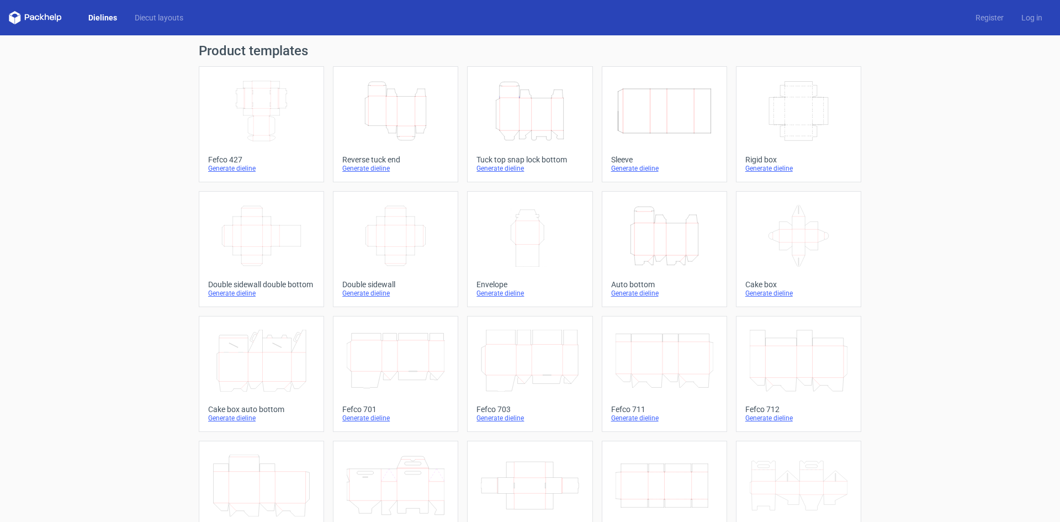
click at [47, 20] on icon at bounding box center [35, 17] width 53 height 13
click at [52, 20] on icon at bounding box center [52, 17] width 4 height 5
click at [164, 18] on link "Diecut layouts" at bounding box center [159, 17] width 66 height 11
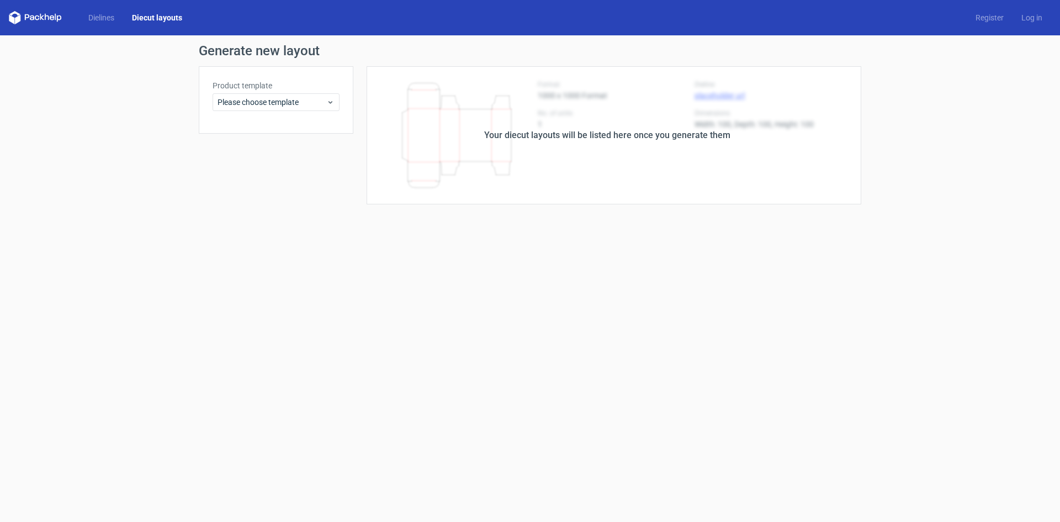
click at [504, 242] on form "Generate new layout Product template Please choose template Your diecut layouts…" at bounding box center [530, 278] width 1060 height 487
click at [307, 103] on span "Please choose template" at bounding box center [272, 102] width 109 height 11
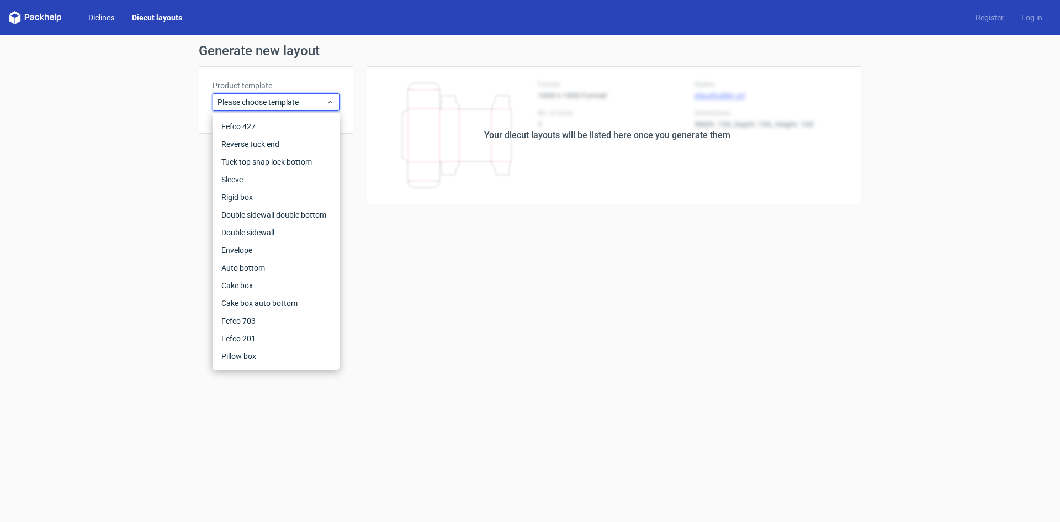
click at [102, 20] on link "Dielines" at bounding box center [102, 17] width 44 height 11
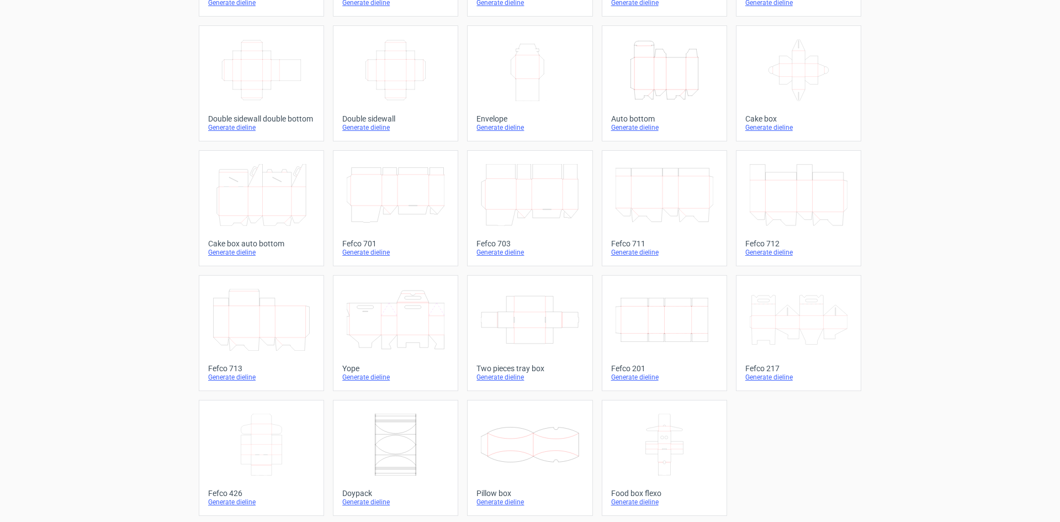
scroll to position [168, 0]
click at [643, 376] on div "Generate dieline" at bounding box center [664, 374] width 107 height 9
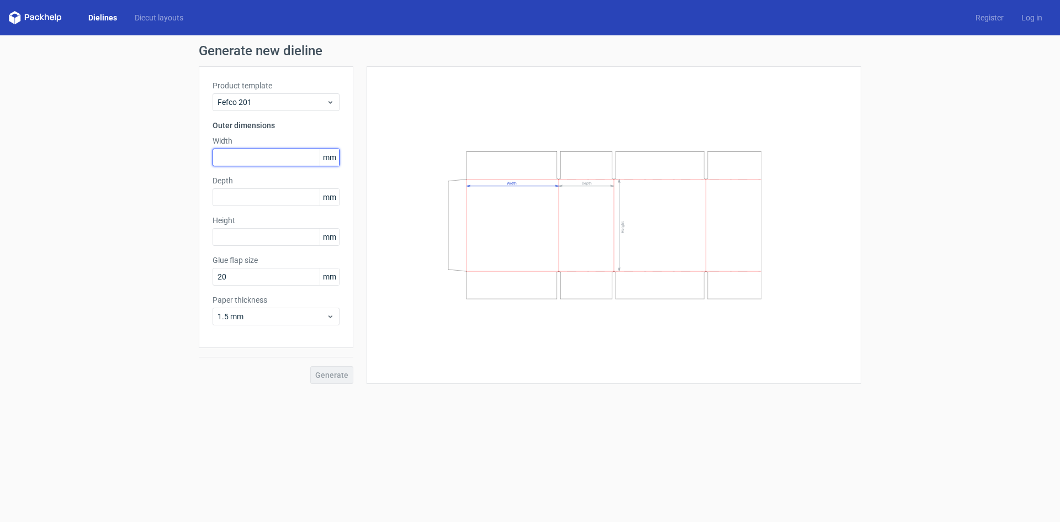
click at [270, 162] on input "text" at bounding box center [276, 158] width 127 height 18
click at [294, 155] on input "text" at bounding box center [276, 158] width 127 height 18
type input "180"
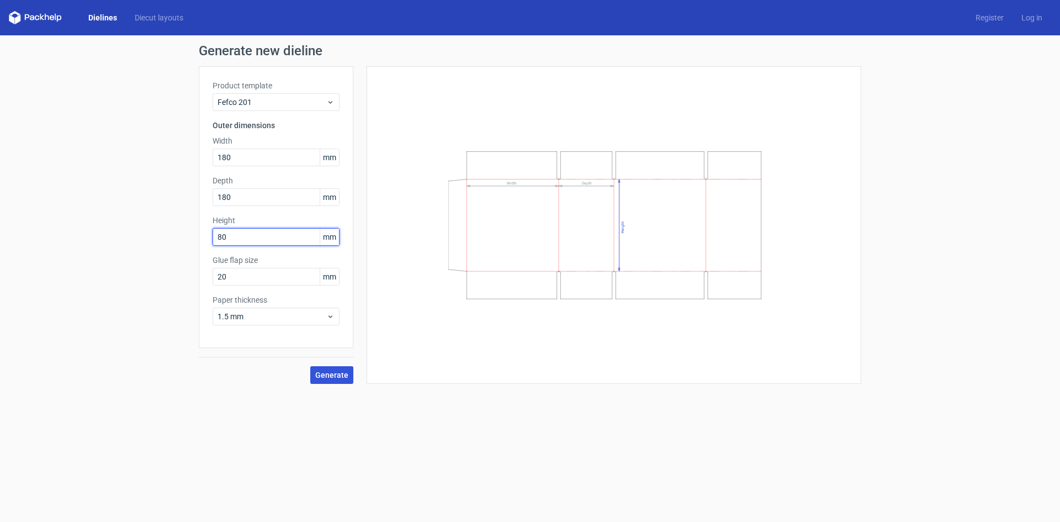
type input "80"
click at [339, 373] on span "Generate" at bounding box center [331, 375] width 33 height 8
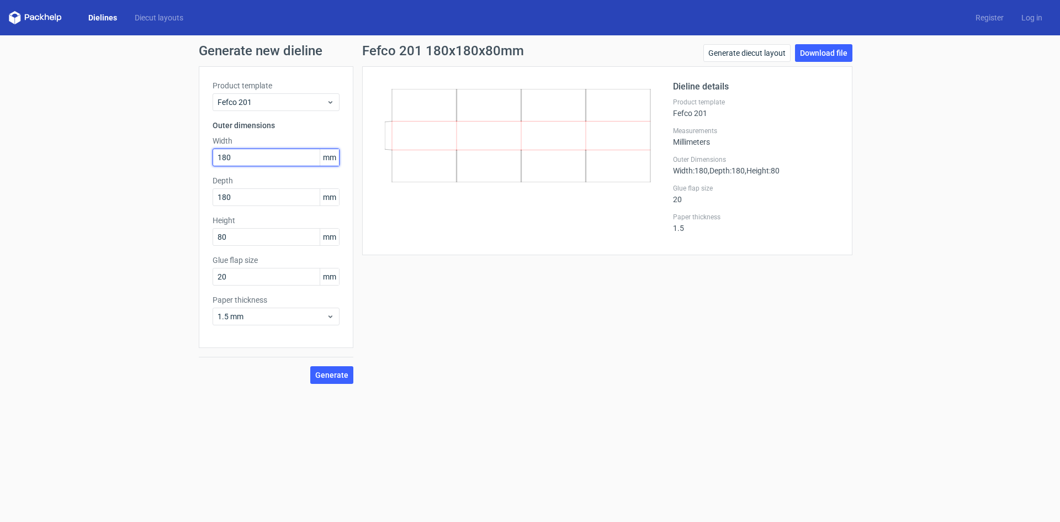
drag, startPoint x: 274, startPoint y: 155, endPoint x: 24, endPoint y: 174, distance: 250.4
click at [24, 174] on div "Generate new dieline Product template Fefco 201 Outer dimensions Width 180 mm D…" at bounding box center [530, 213] width 1060 height 357
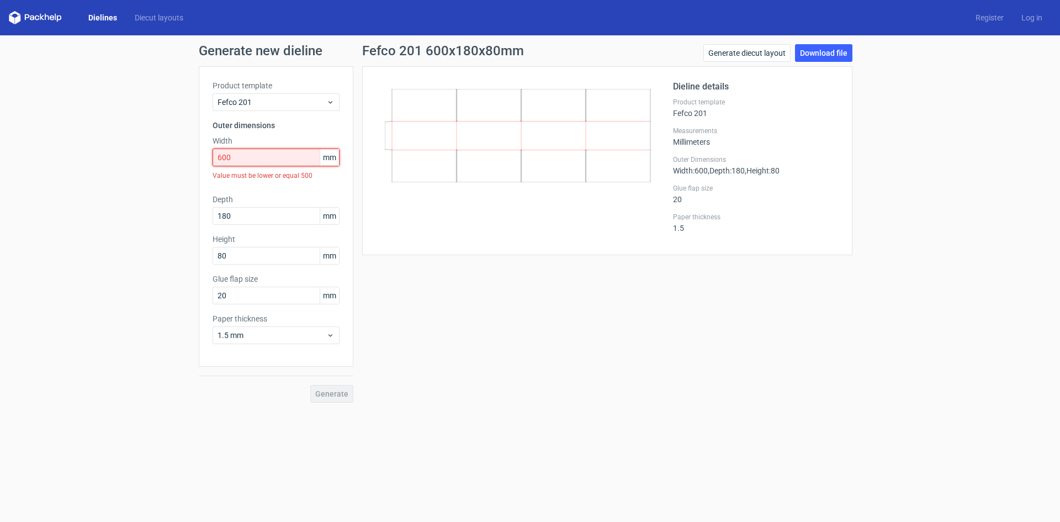
drag, startPoint x: 252, startPoint y: 157, endPoint x: 140, endPoint y: 164, distance: 112.3
click at [140, 164] on div "Generate new dieline Product template Fefco 201 Outer dimensions Width 600 mm V…" at bounding box center [530, 223] width 1060 height 376
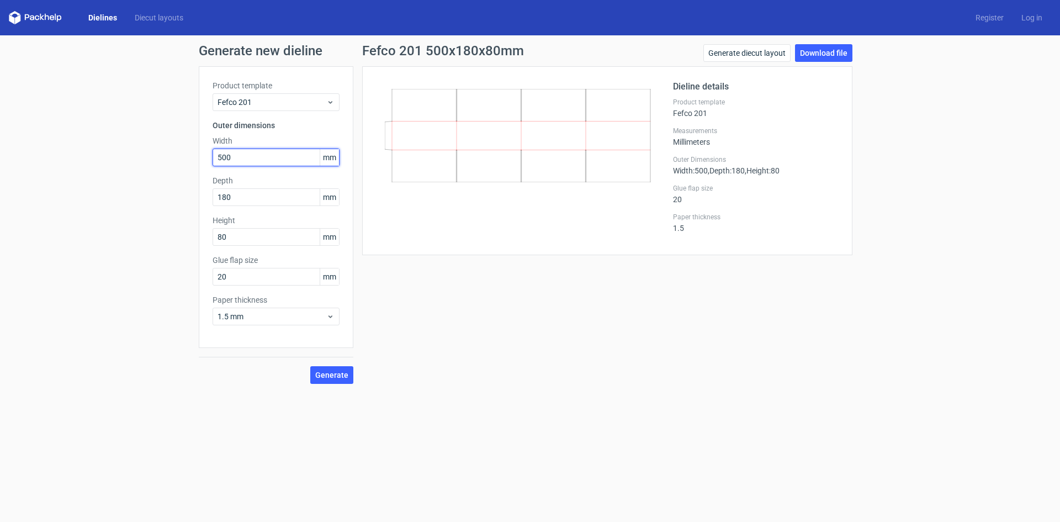
type input "500"
click at [308, 103] on span "Fefco 201" at bounding box center [272, 102] width 109 height 11
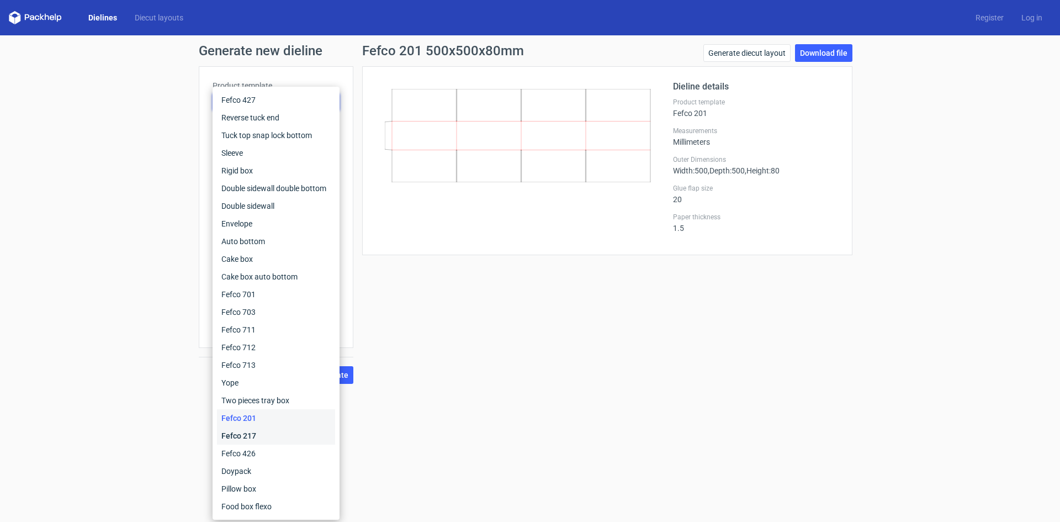
click at [252, 436] on div "Fefco 217" at bounding box center [276, 436] width 118 height 18
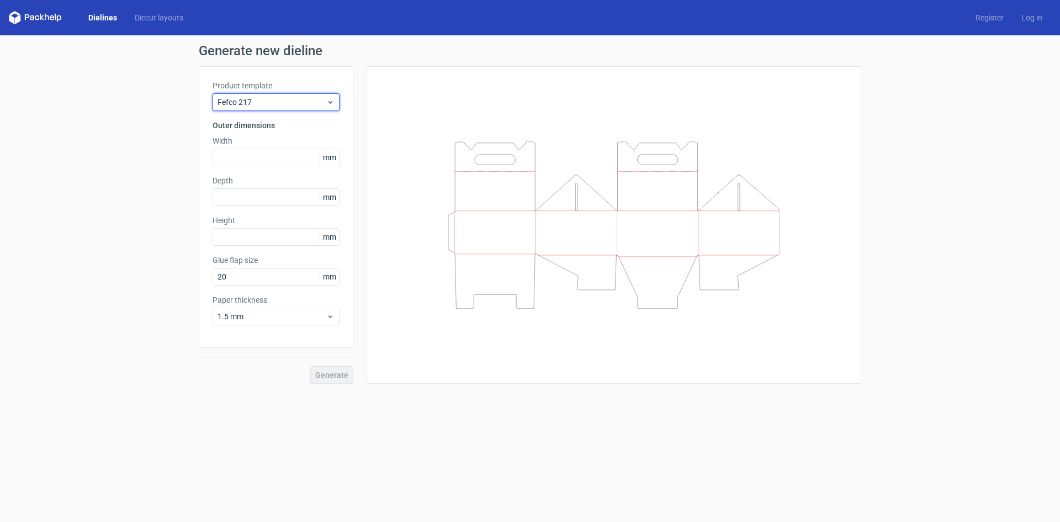
click at [296, 101] on span "Fefco 217" at bounding box center [272, 102] width 109 height 11
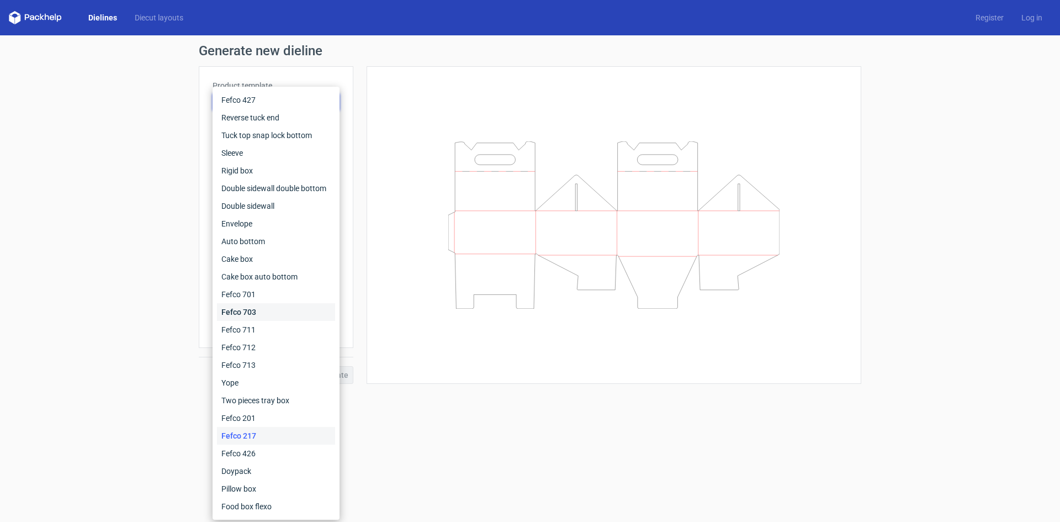
click at [254, 312] on div "Fefco 703" at bounding box center [276, 312] width 118 height 18
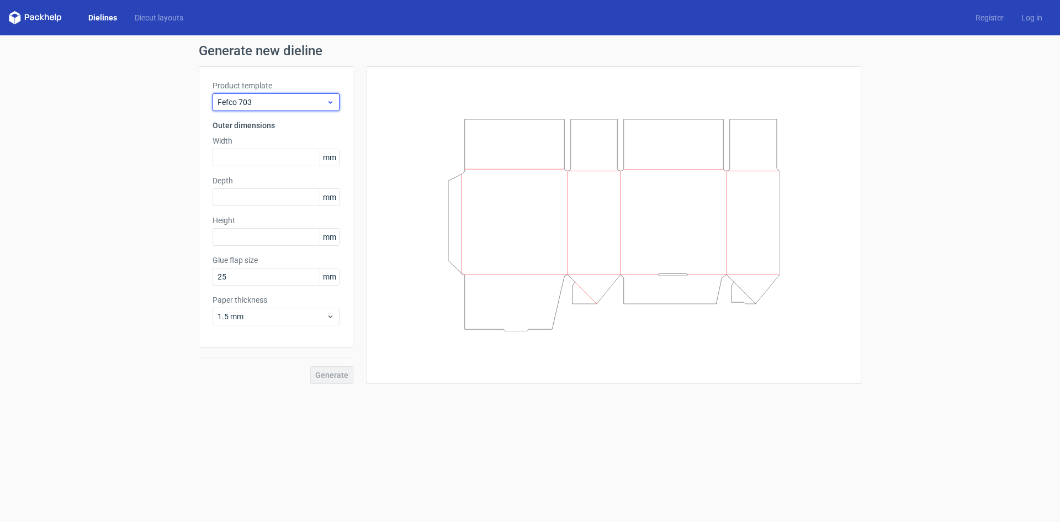
click at [299, 102] on span "Fefco 703" at bounding box center [272, 102] width 109 height 11
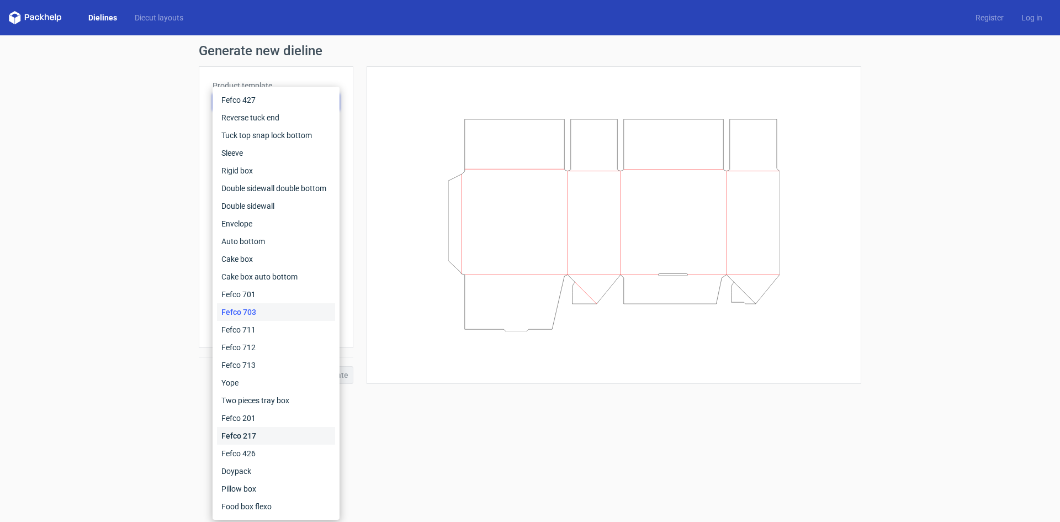
click at [251, 432] on div "Fefco 217" at bounding box center [276, 436] width 118 height 18
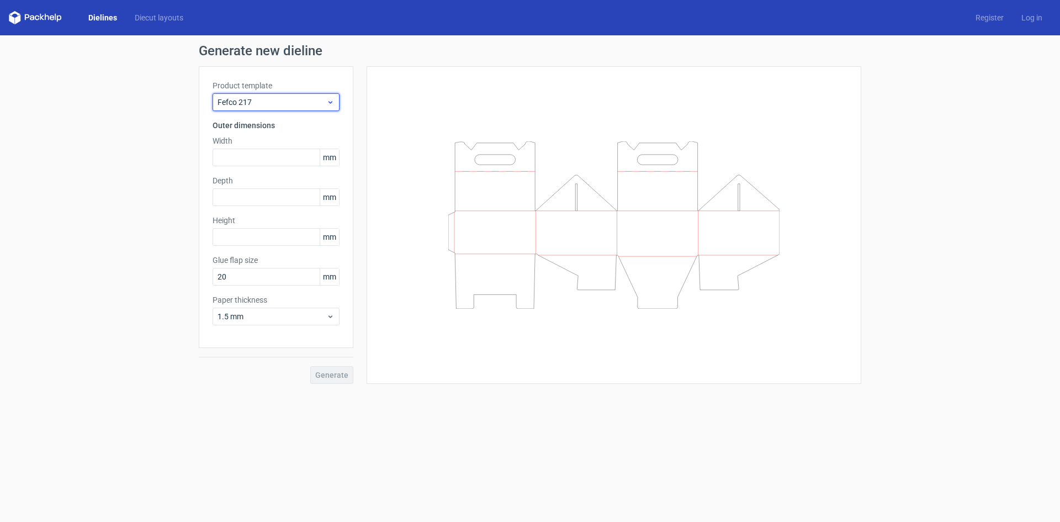
click at [302, 99] on span "Fefco 217" at bounding box center [272, 102] width 109 height 11
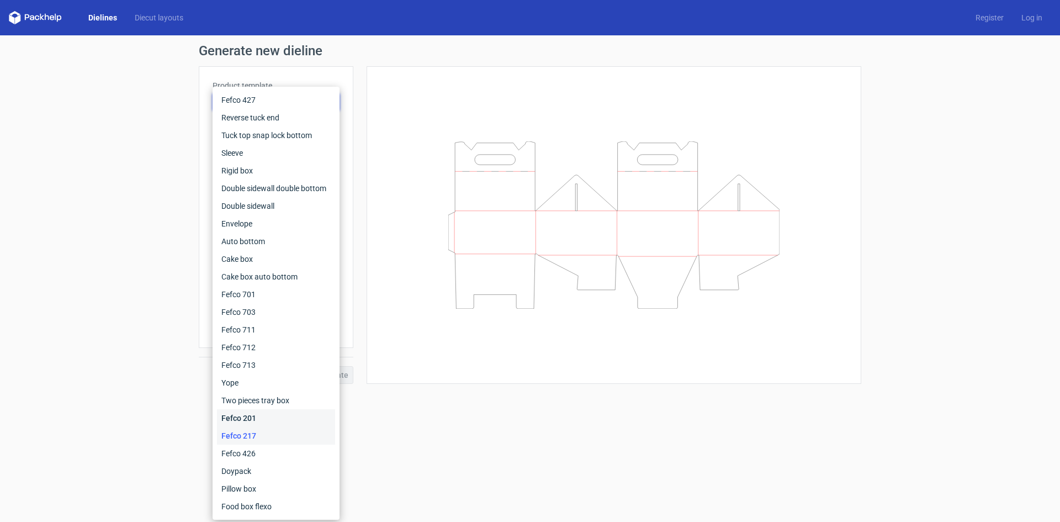
click at [247, 415] on div "Fefco 201" at bounding box center [276, 418] width 118 height 18
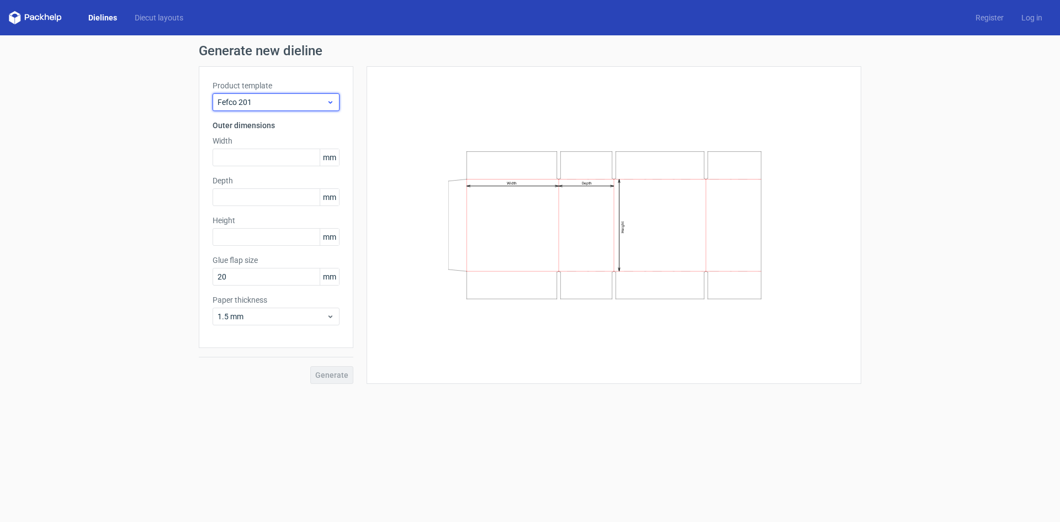
click at [276, 103] on span "Fefco 201" at bounding box center [272, 102] width 109 height 11
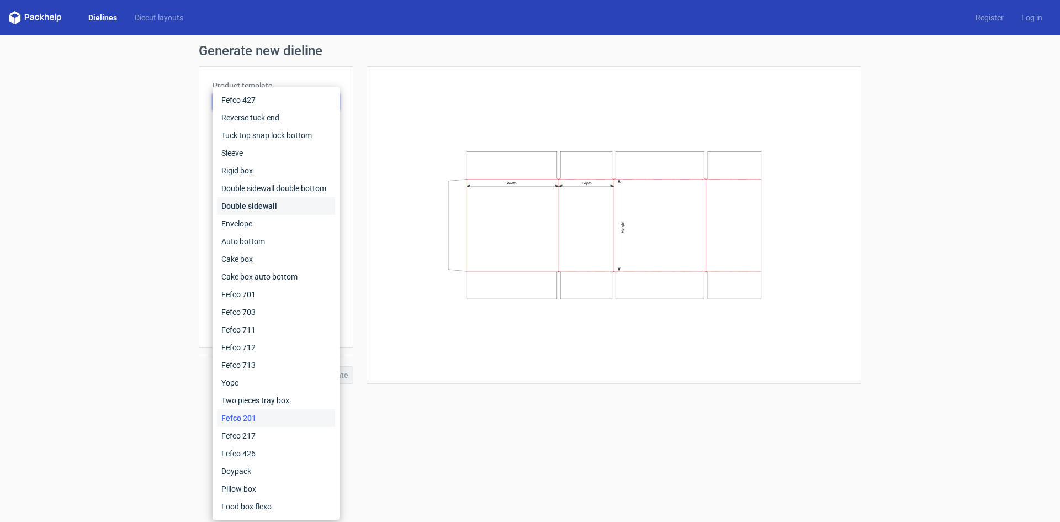
click at [275, 205] on div "Double sidewall" at bounding box center [276, 206] width 118 height 18
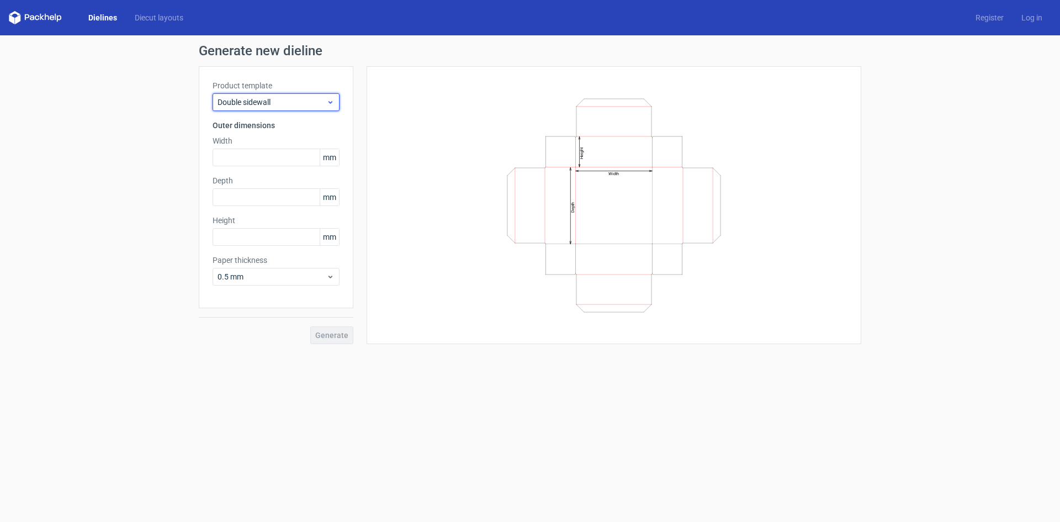
click at [280, 101] on span "Double sidewall" at bounding box center [272, 102] width 109 height 11
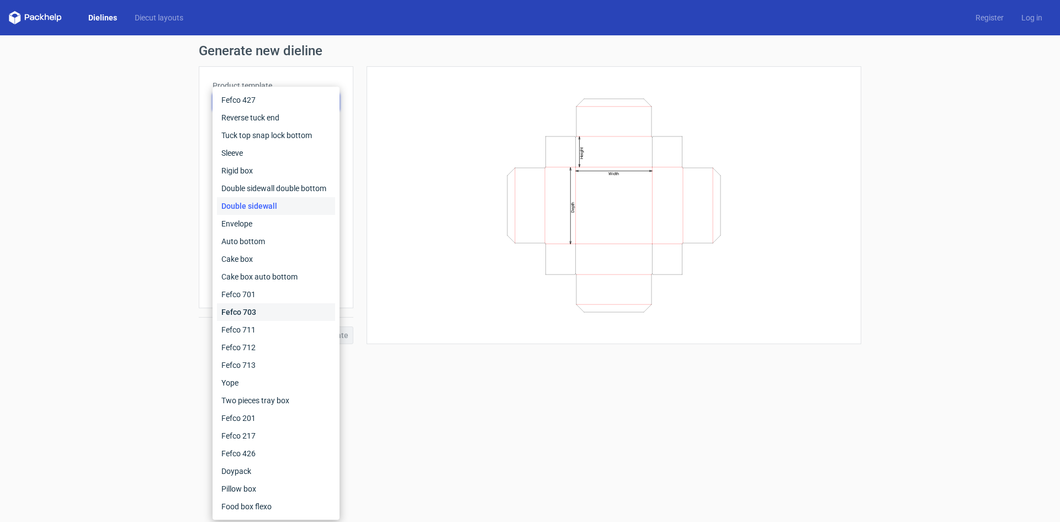
click at [252, 315] on div "Fefco 703" at bounding box center [276, 312] width 118 height 18
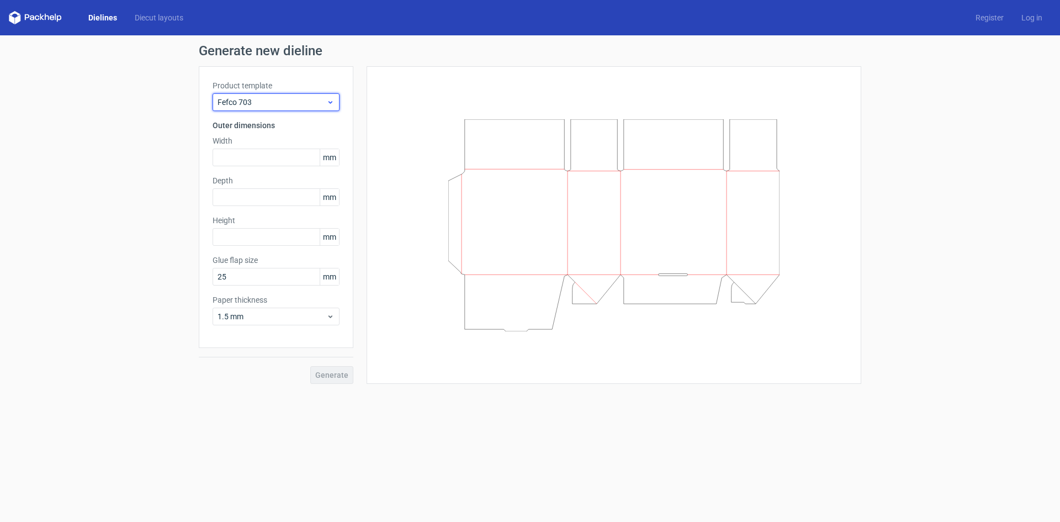
click at [288, 103] on span "Fefco 703" at bounding box center [272, 102] width 109 height 11
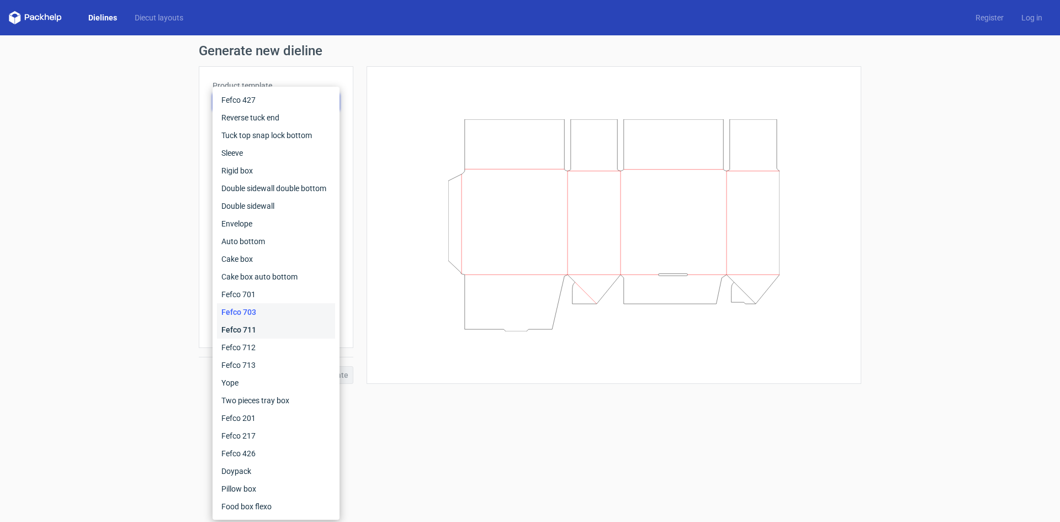
click at [254, 329] on div "Fefco 711" at bounding box center [276, 330] width 118 height 18
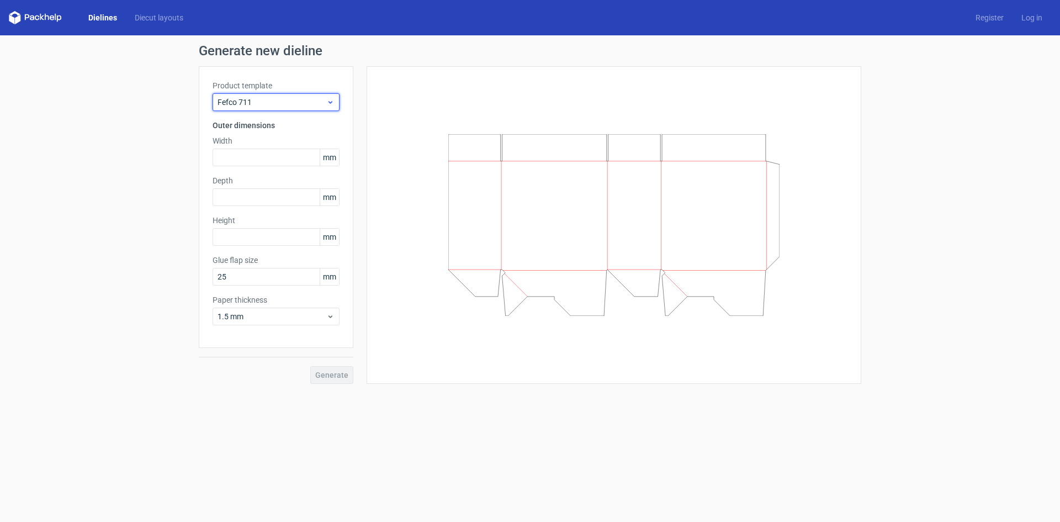
click at [299, 105] on span "Fefco 711" at bounding box center [272, 102] width 109 height 11
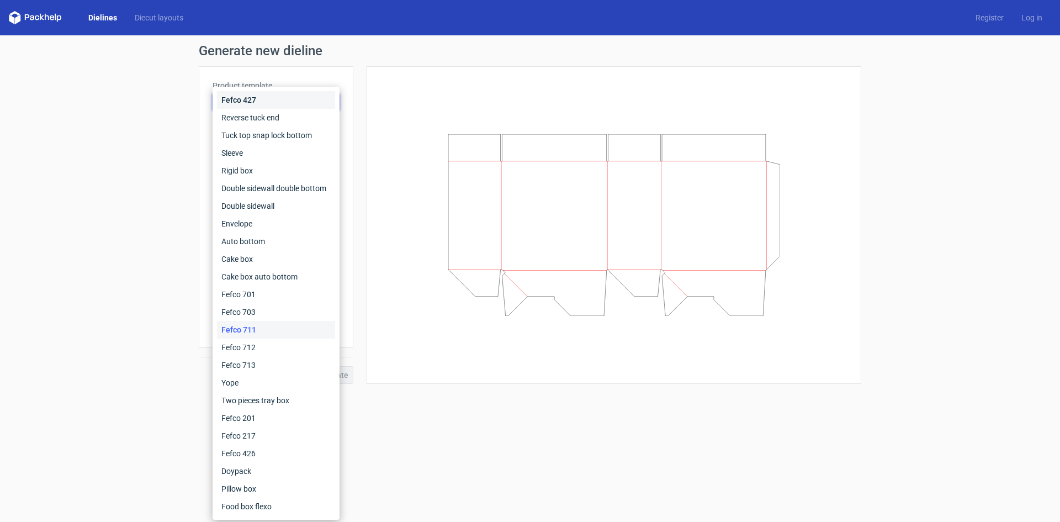
click at [254, 98] on div "Fefco 427" at bounding box center [276, 100] width 118 height 18
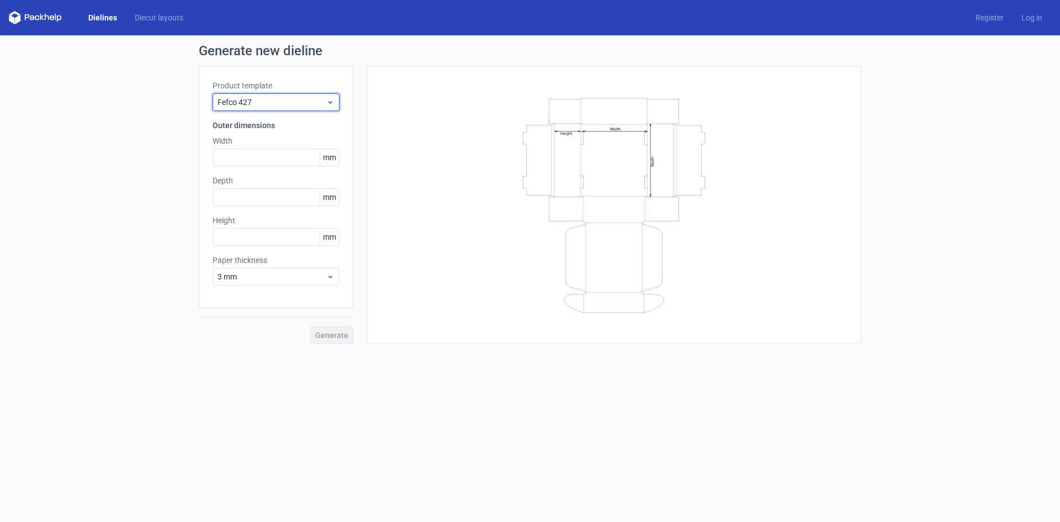
click at [273, 104] on span "Fefco 427" at bounding box center [272, 102] width 109 height 11
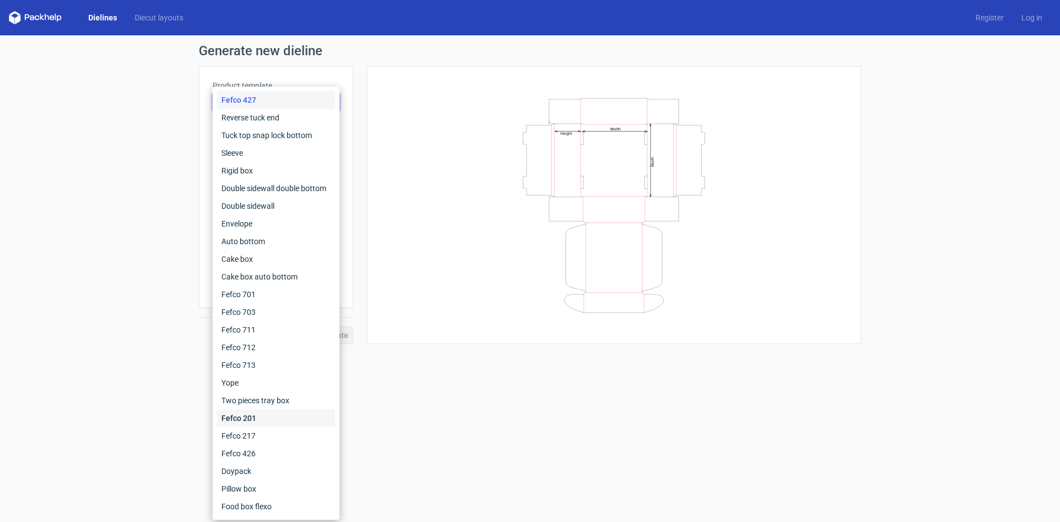
click at [257, 418] on div "Fefco 201" at bounding box center [276, 418] width 118 height 18
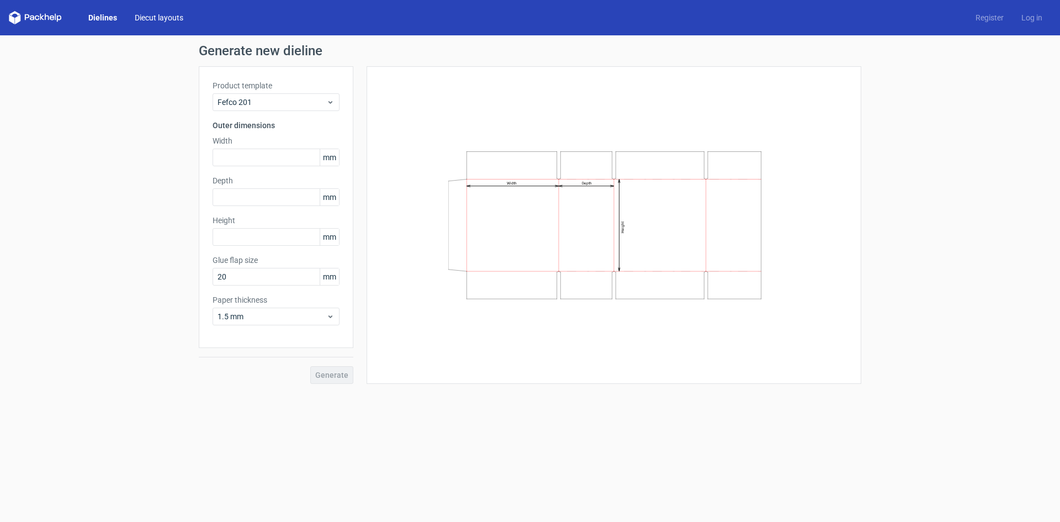
click at [152, 18] on link "Diecut layouts" at bounding box center [159, 17] width 66 height 11
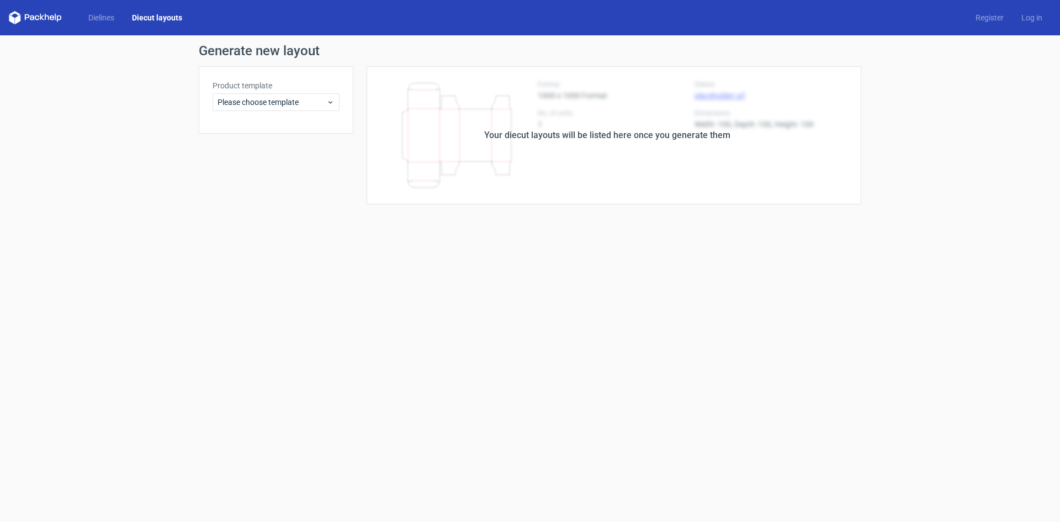
click at [965, 89] on div "Generate new layout Product template Please choose template Your diecut layouts…" at bounding box center [530, 124] width 1060 height 178
drag, startPoint x: 466, startPoint y: 275, endPoint x: 573, endPoint y: 133, distance: 178.0
click at [470, 265] on form "Generate new layout Product template Please choose template Your diecut layouts…" at bounding box center [530, 278] width 1060 height 487
